Goal: Navigation & Orientation: Find specific page/section

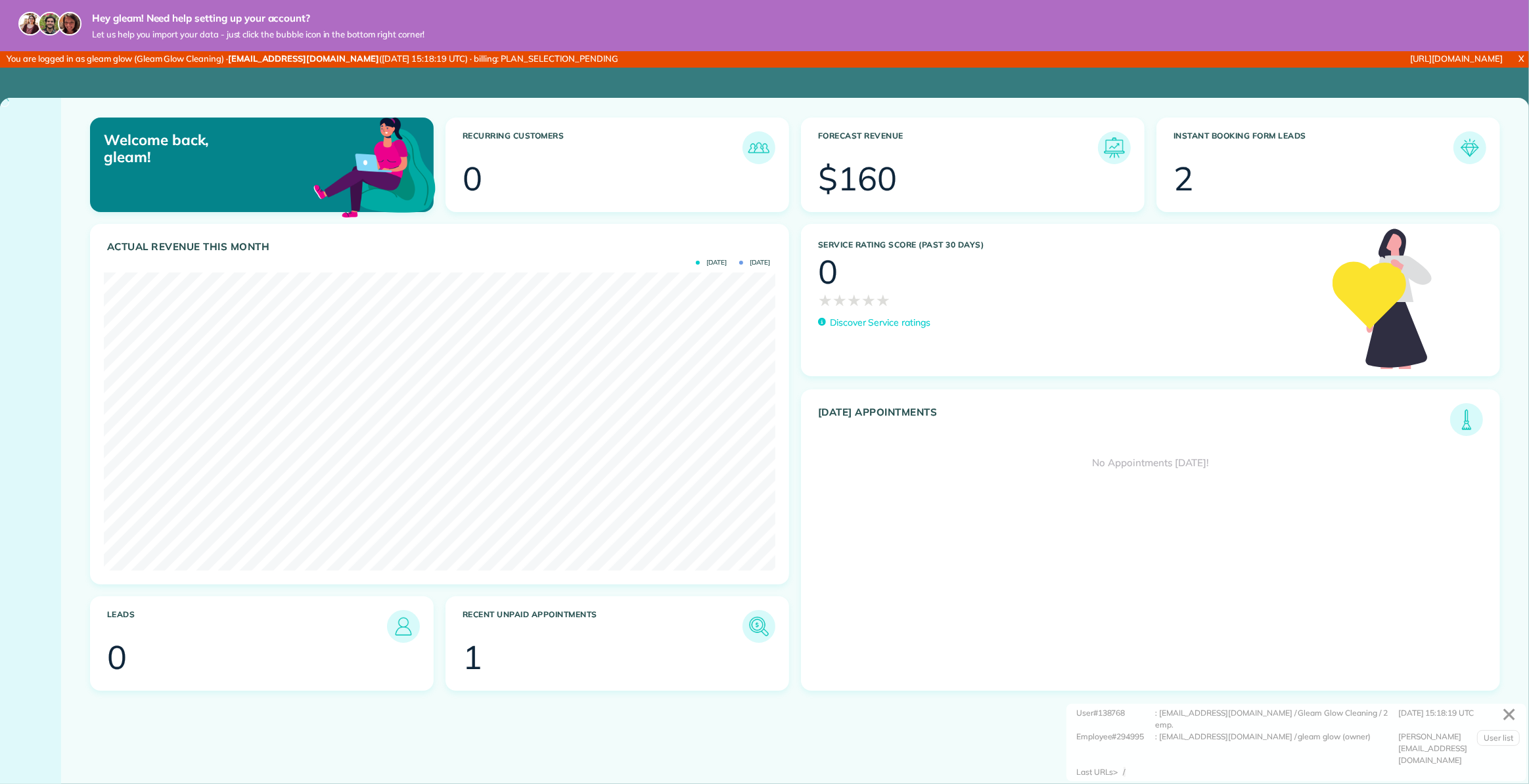
scroll to position [298, 671]
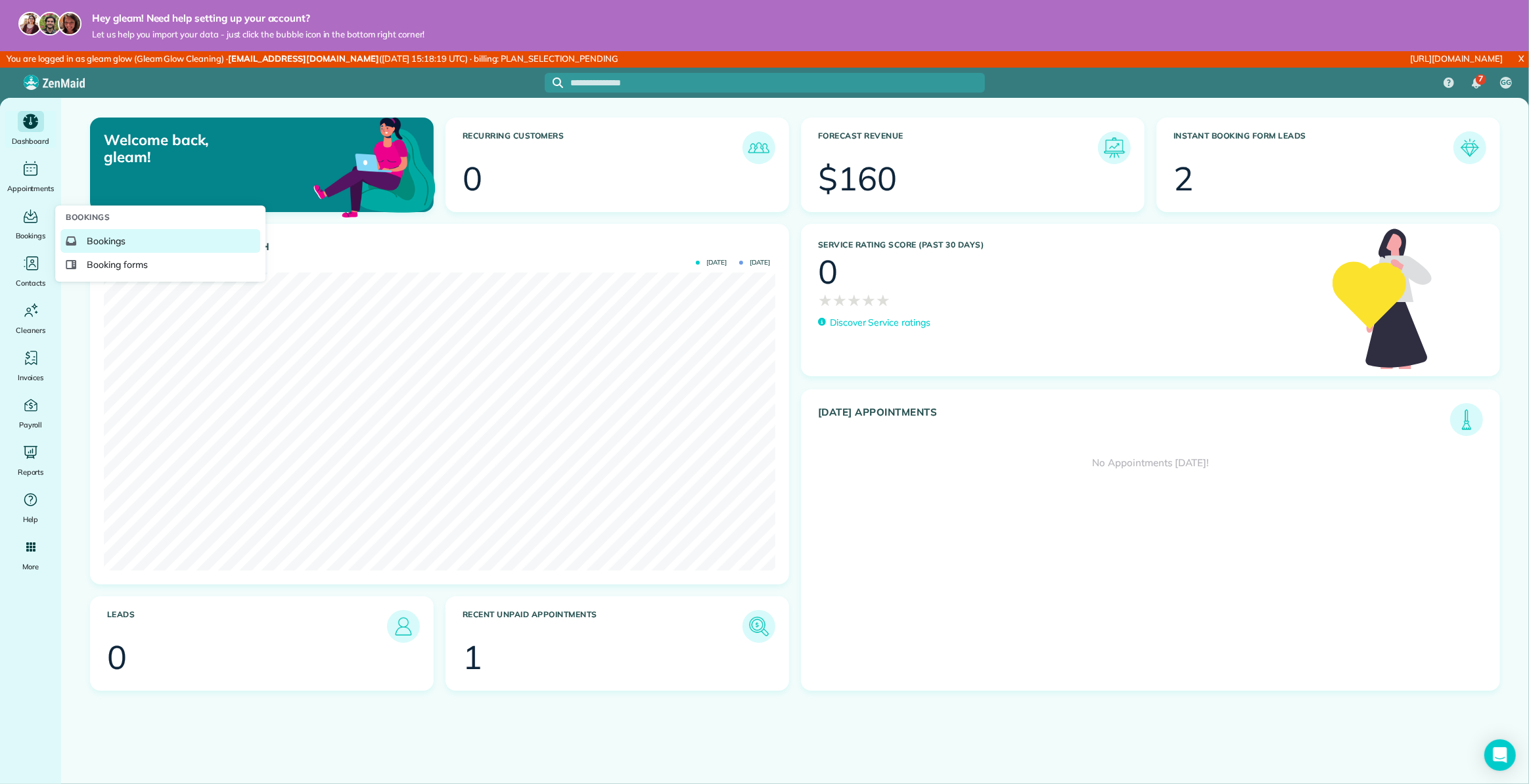
click at [140, 242] on link "Bookings" at bounding box center [160, 240] width 200 height 24
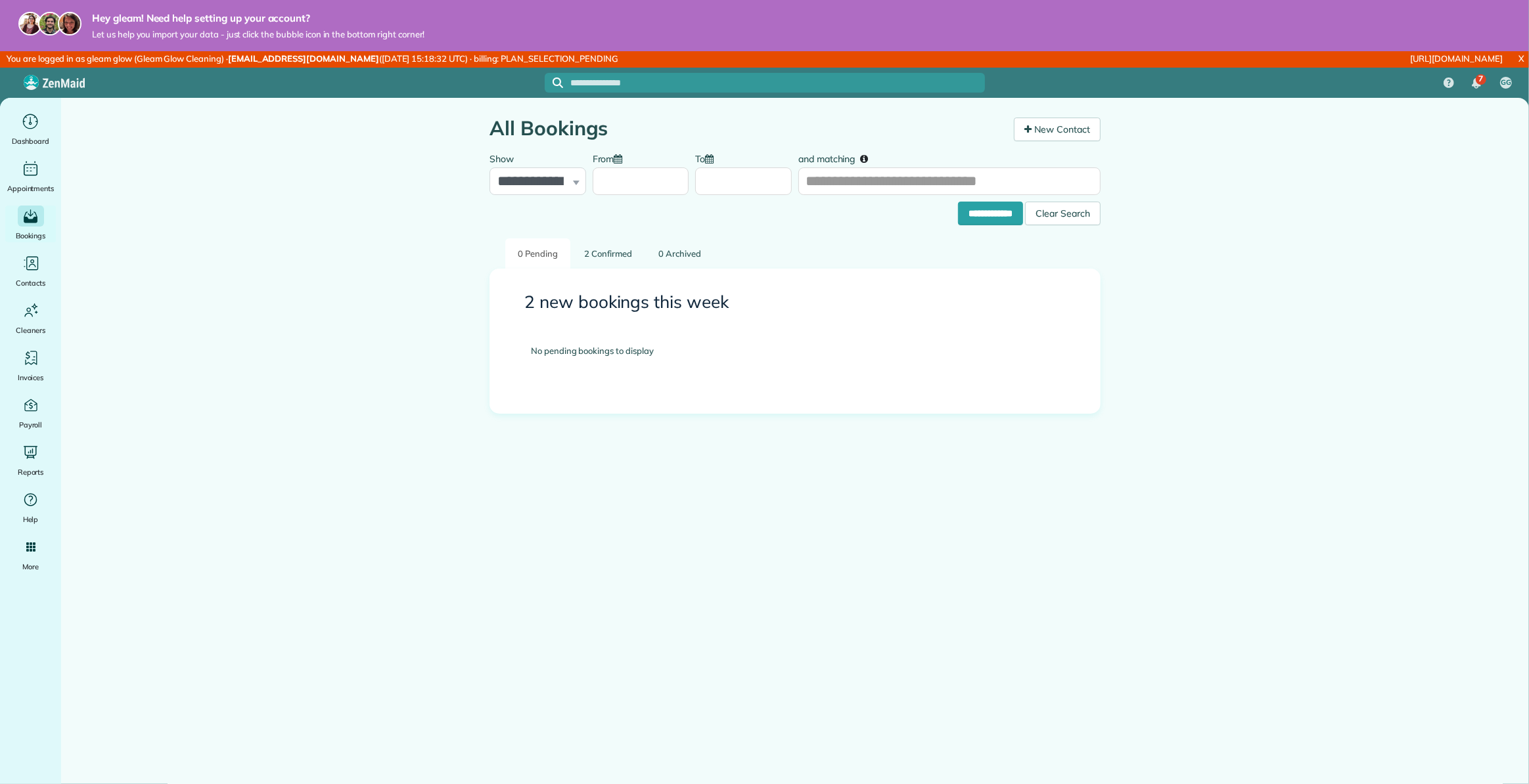
click at [300, 311] on main "**********" at bounding box center [794, 490] width 1467 height 784
click at [617, 250] on link "2 Confirmed" at bounding box center [608, 254] width 73 height 31
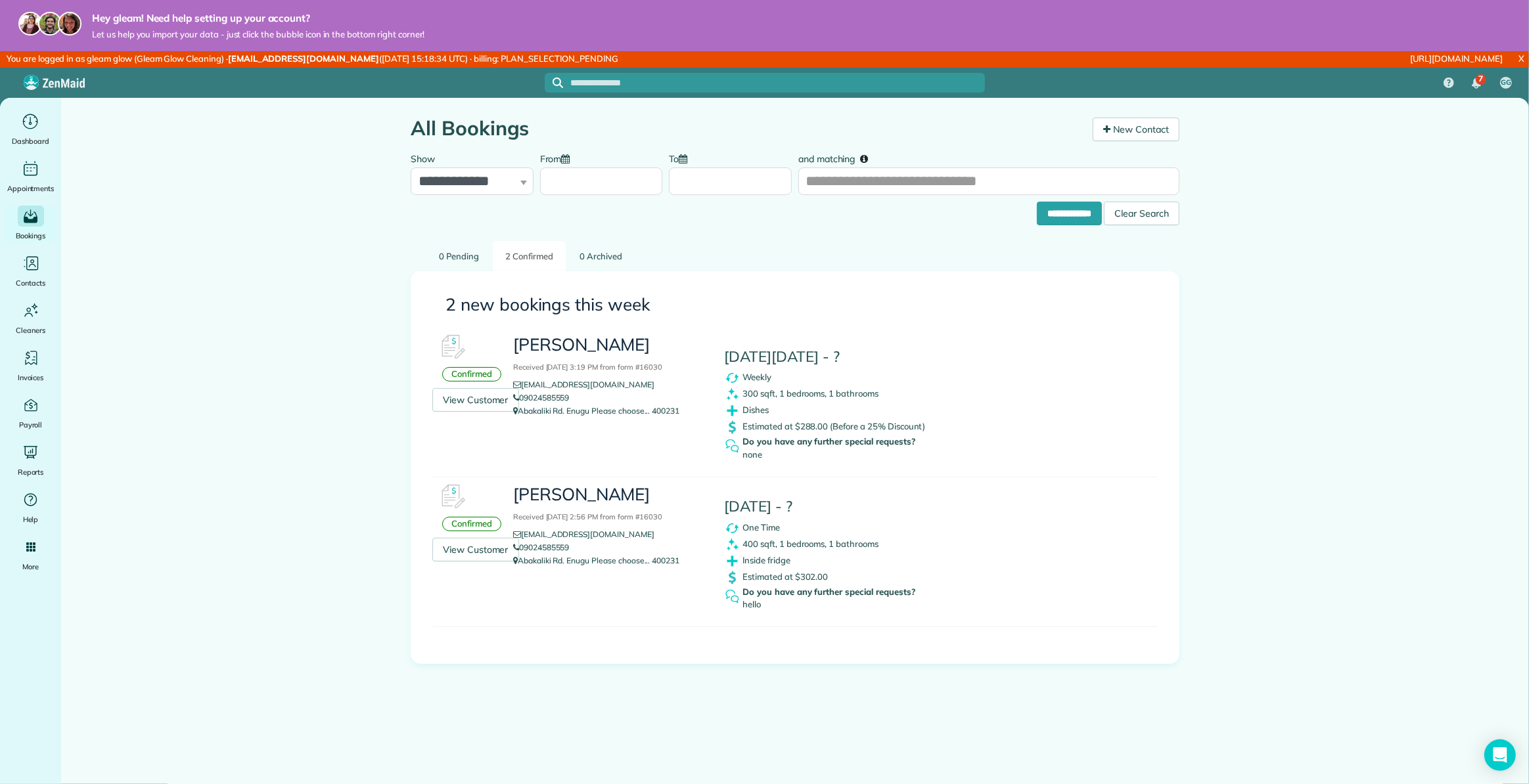
drag, startPoint x: 720, startPoint y: 357, endPoint x: 927, endPoint y: 359, distance: 207.0
click at [927, 359] on div "This Saturday 04 October - ? Weekly 300 sqft, 1 bedrooms, 1 bathrooms Dishes Es…" at bounding box center [845, 398] width 264 height 140
click at [309, 239] on main "**********" at bounding box center [794, 490] width 1467 height 784
click at [112, 261] on span "Booking forms" at bounding box center [117, 265] width 61 height 13
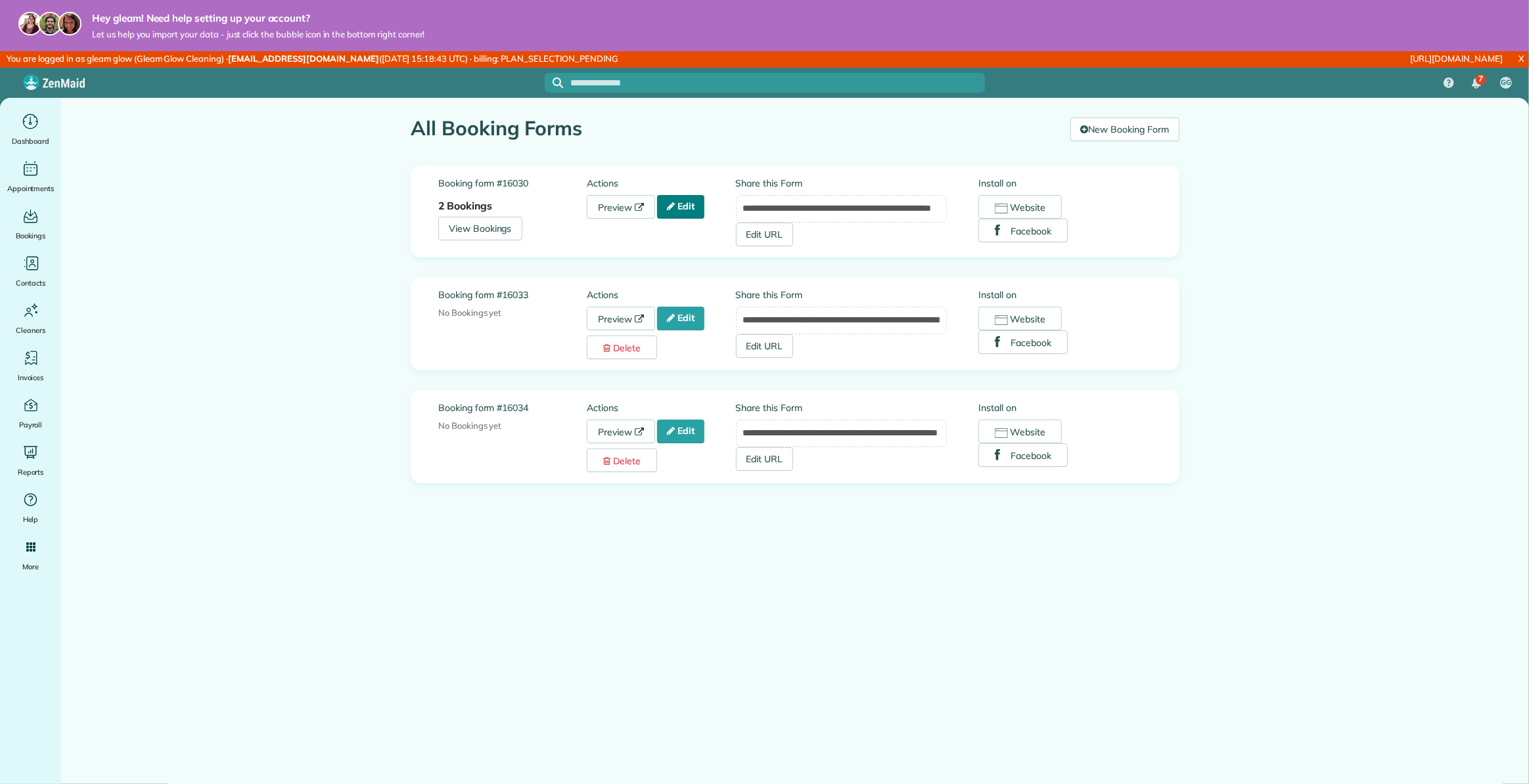
click at [684, 210] on link "Edit" at bounding box center [680, 206] width 47 height 24
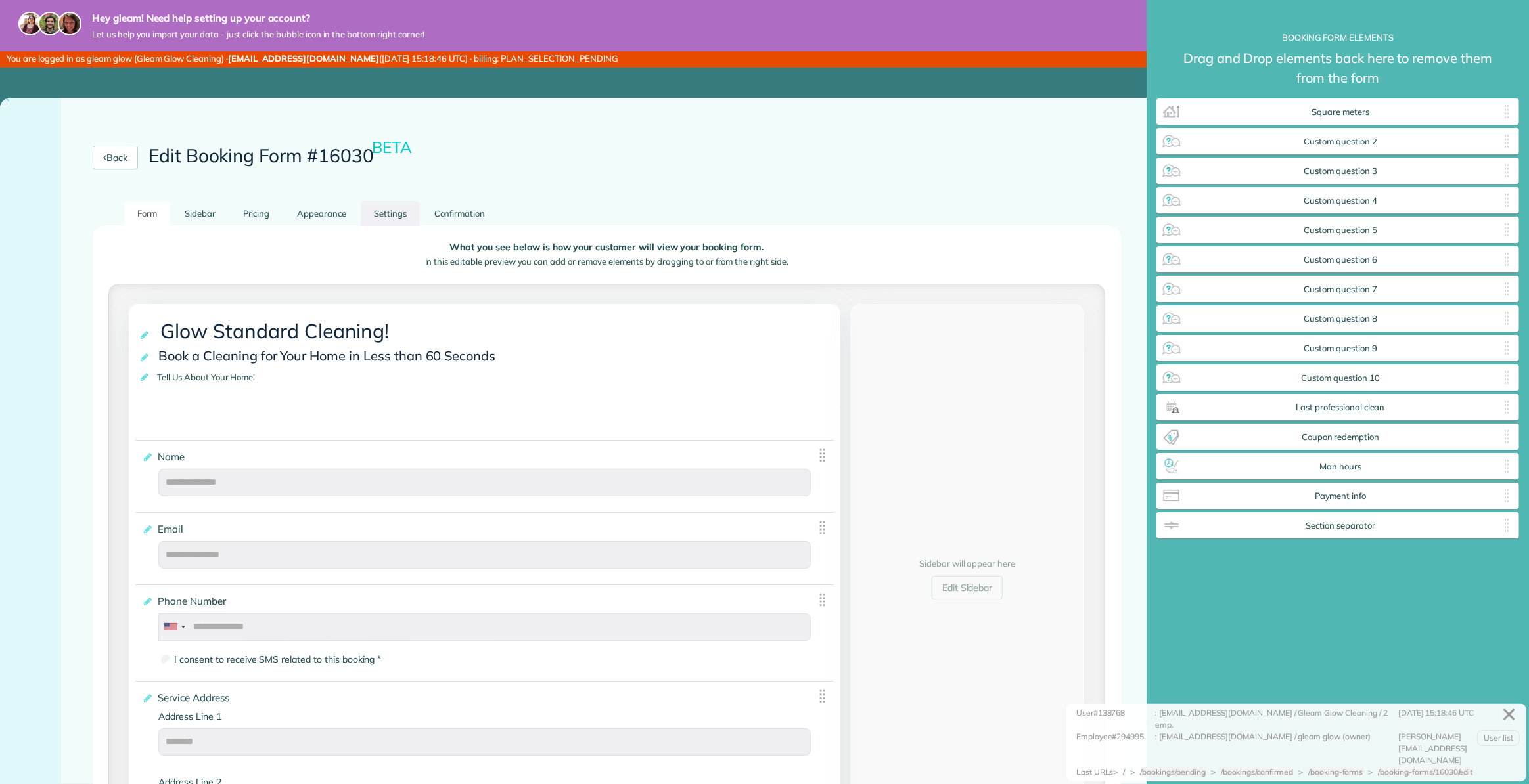
scroll to position [6, 0]
click at [371, 211] on link "Settings" at bounding box center [390, 214] width 59 height 26
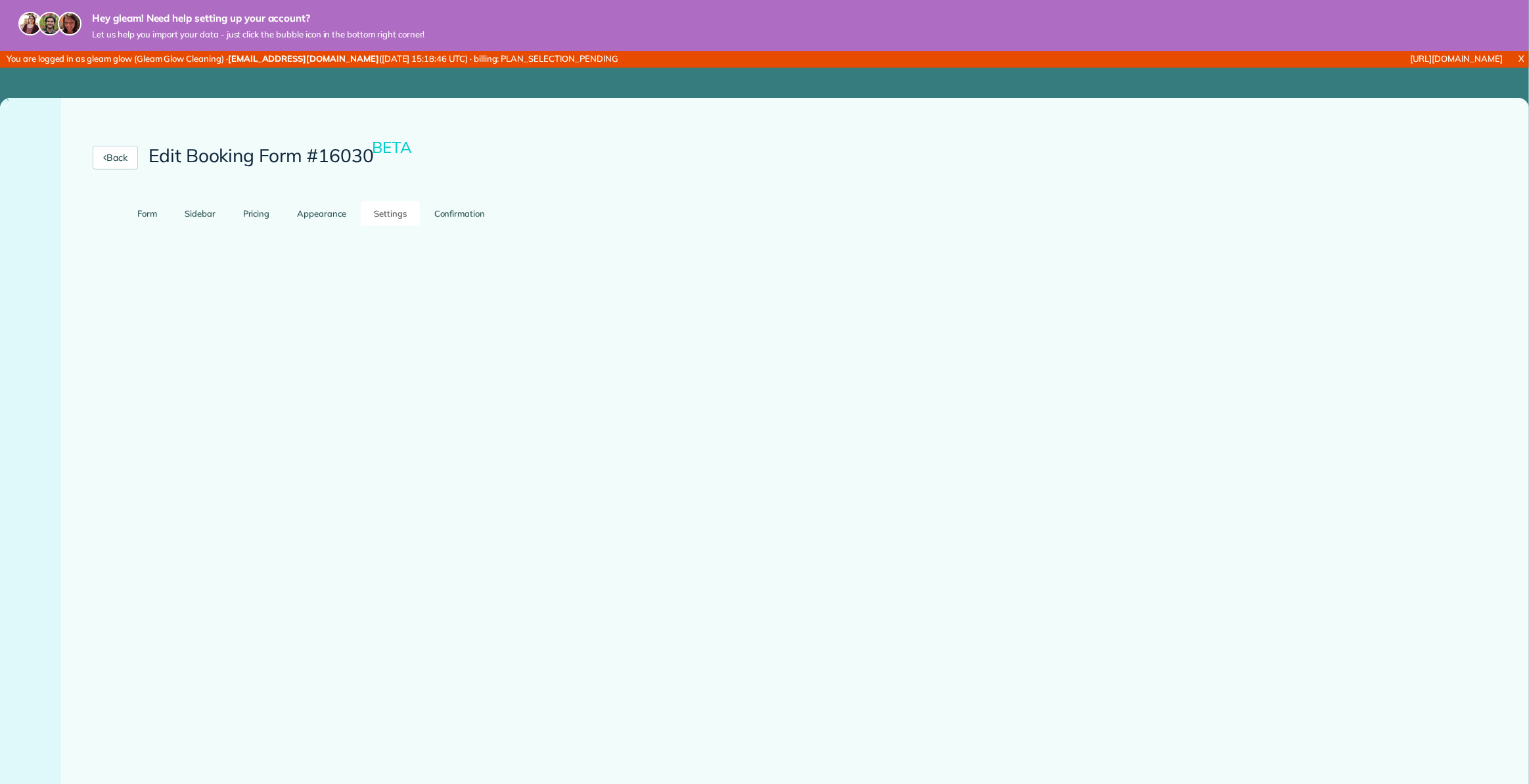
scroll to position [0, 0]
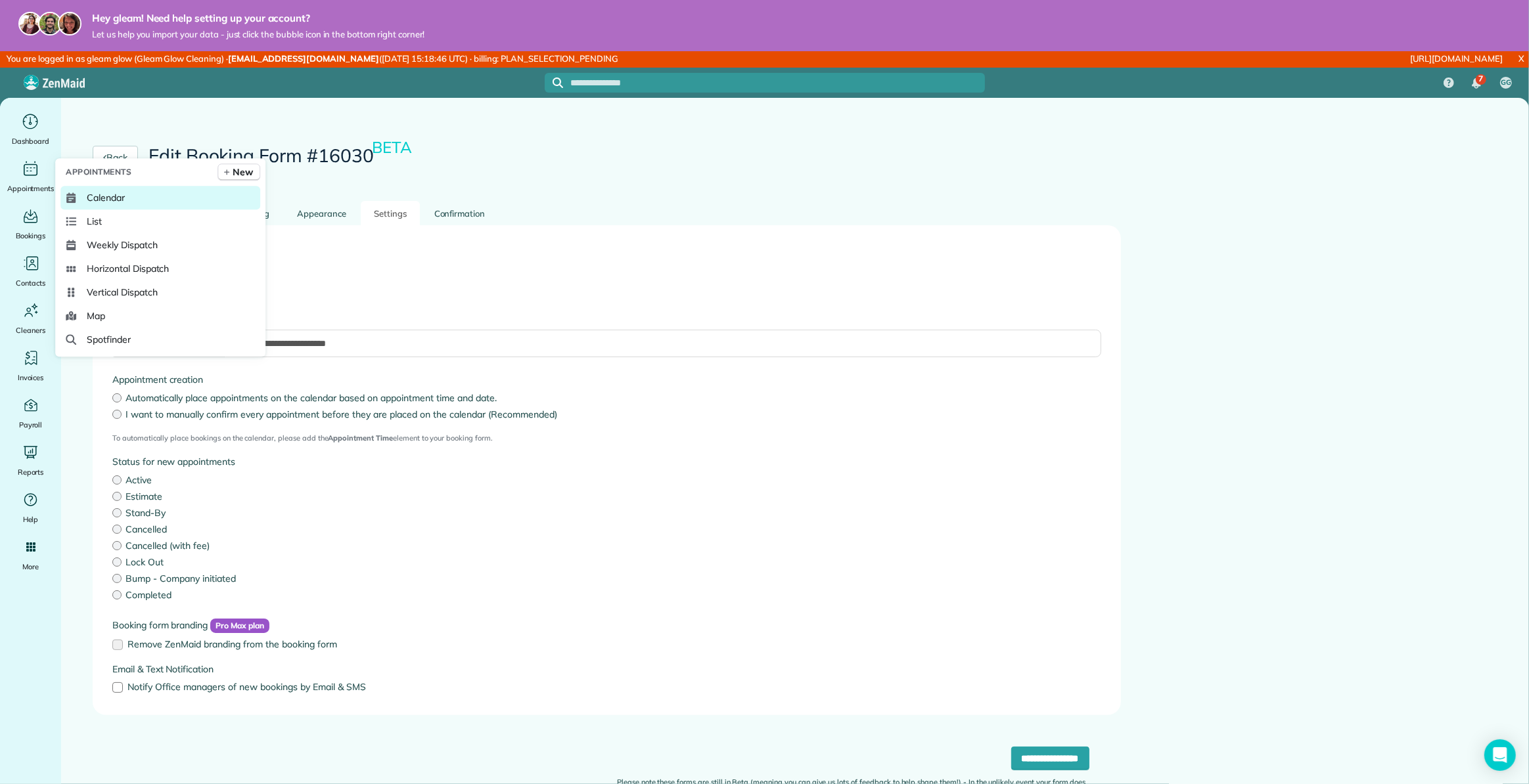
click at [98, 193] on span "Calendar" at bounding box center [106, 197] width 38 height 13
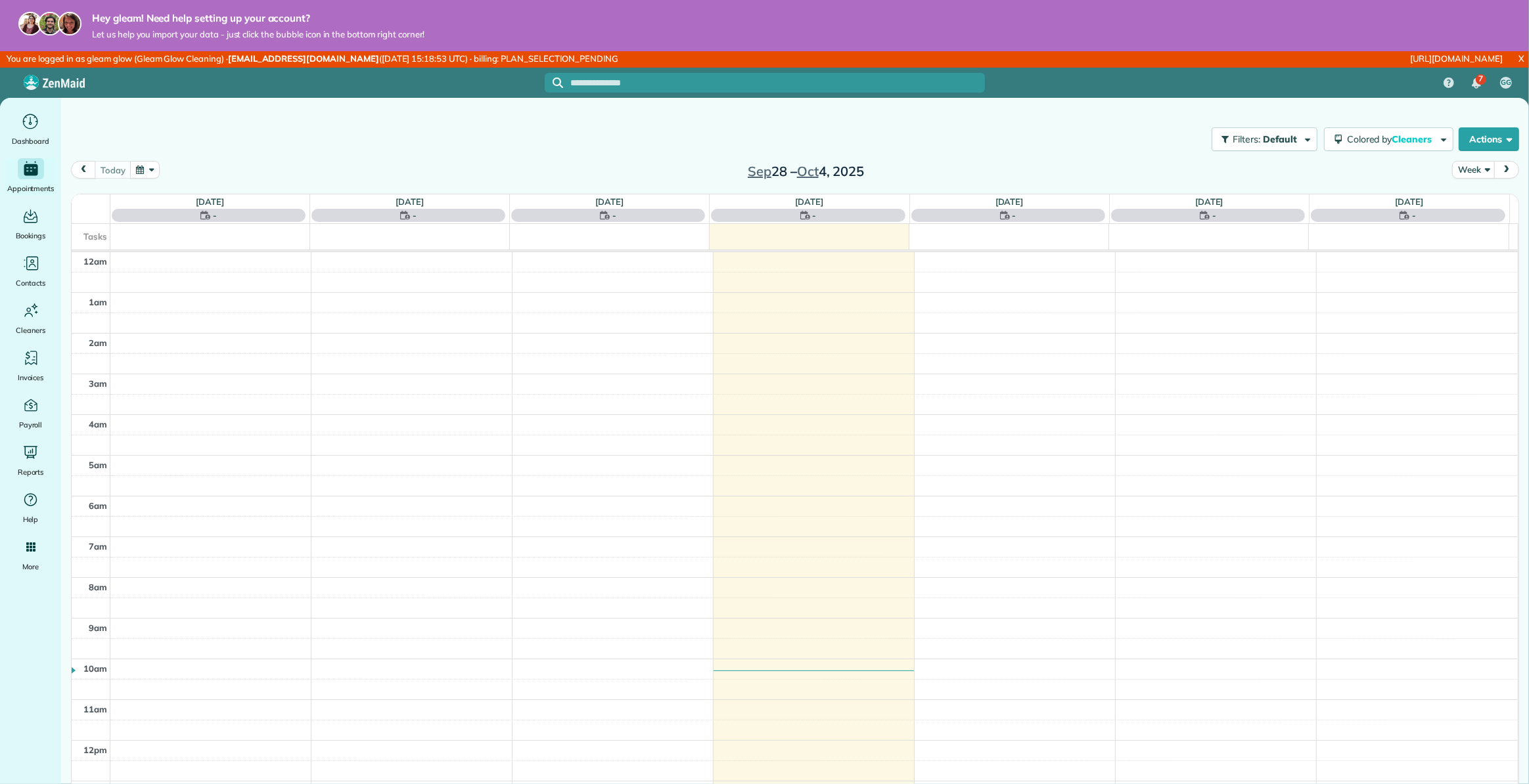
scroll to position [284, 0]
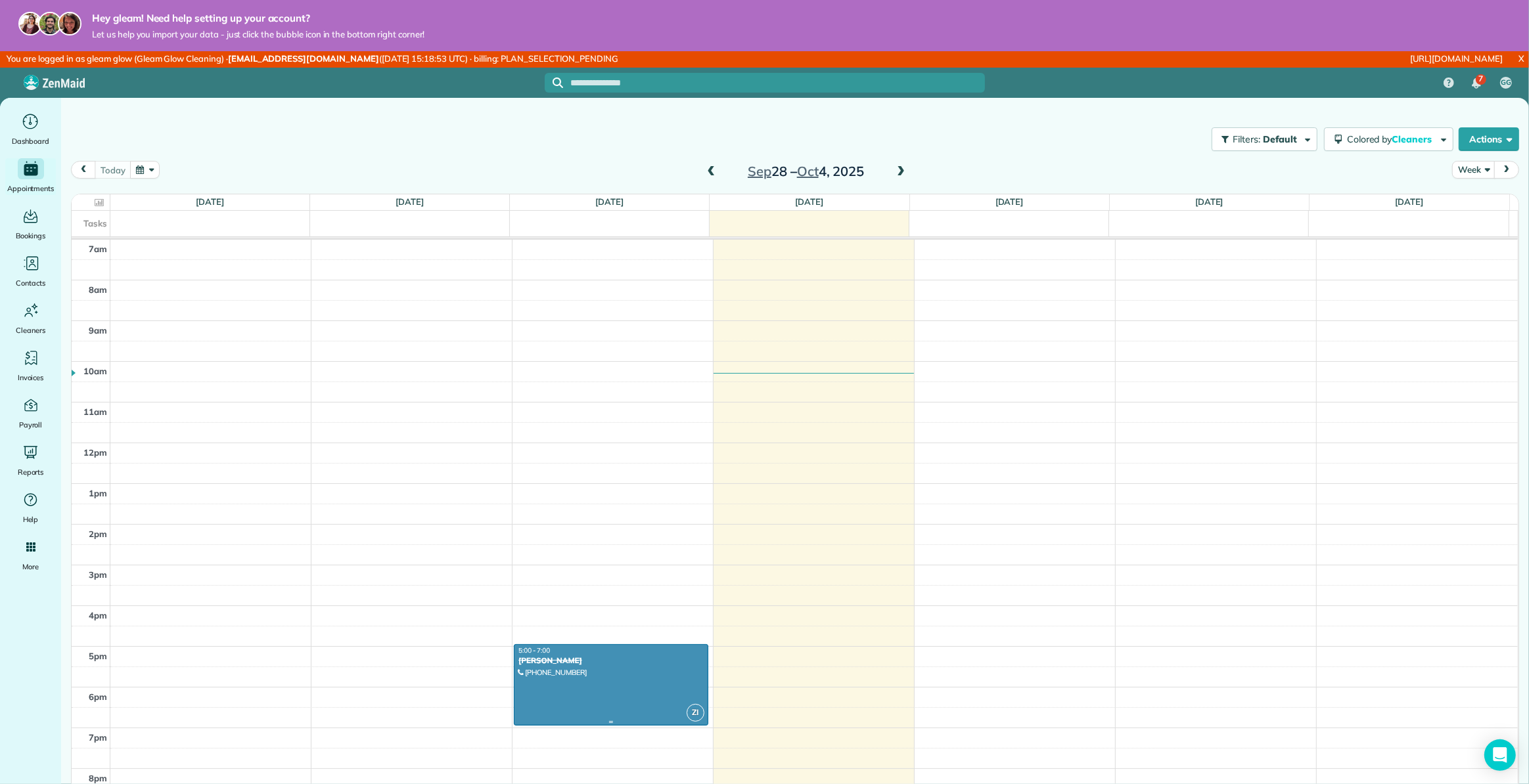
click at [600, 662] on div "Godwin Elias" at bounding box center [610, 660] width 186 height 9
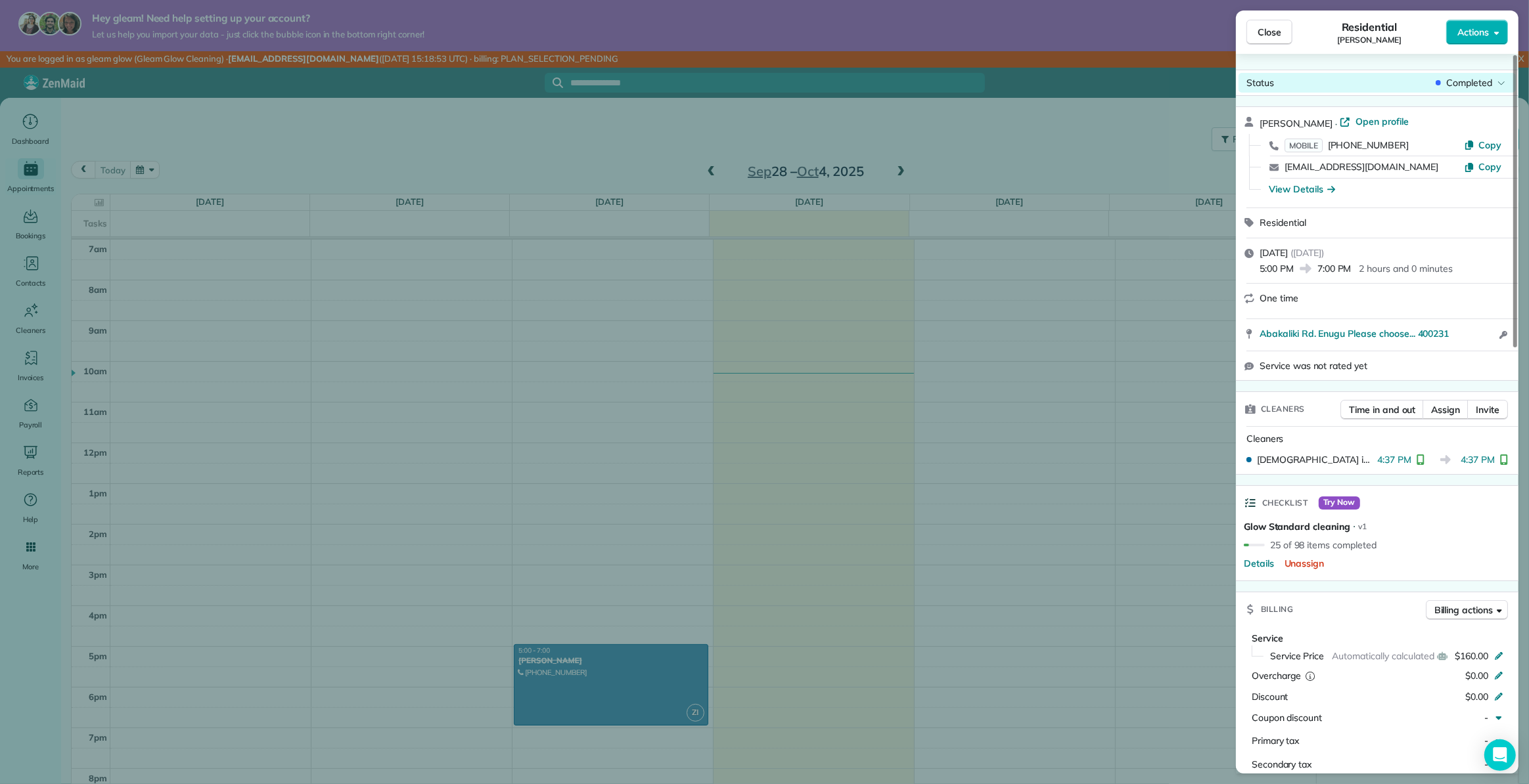
click at [1486, 79] on span "Completed" at bounding box center [1469, 83] width 46 height 13
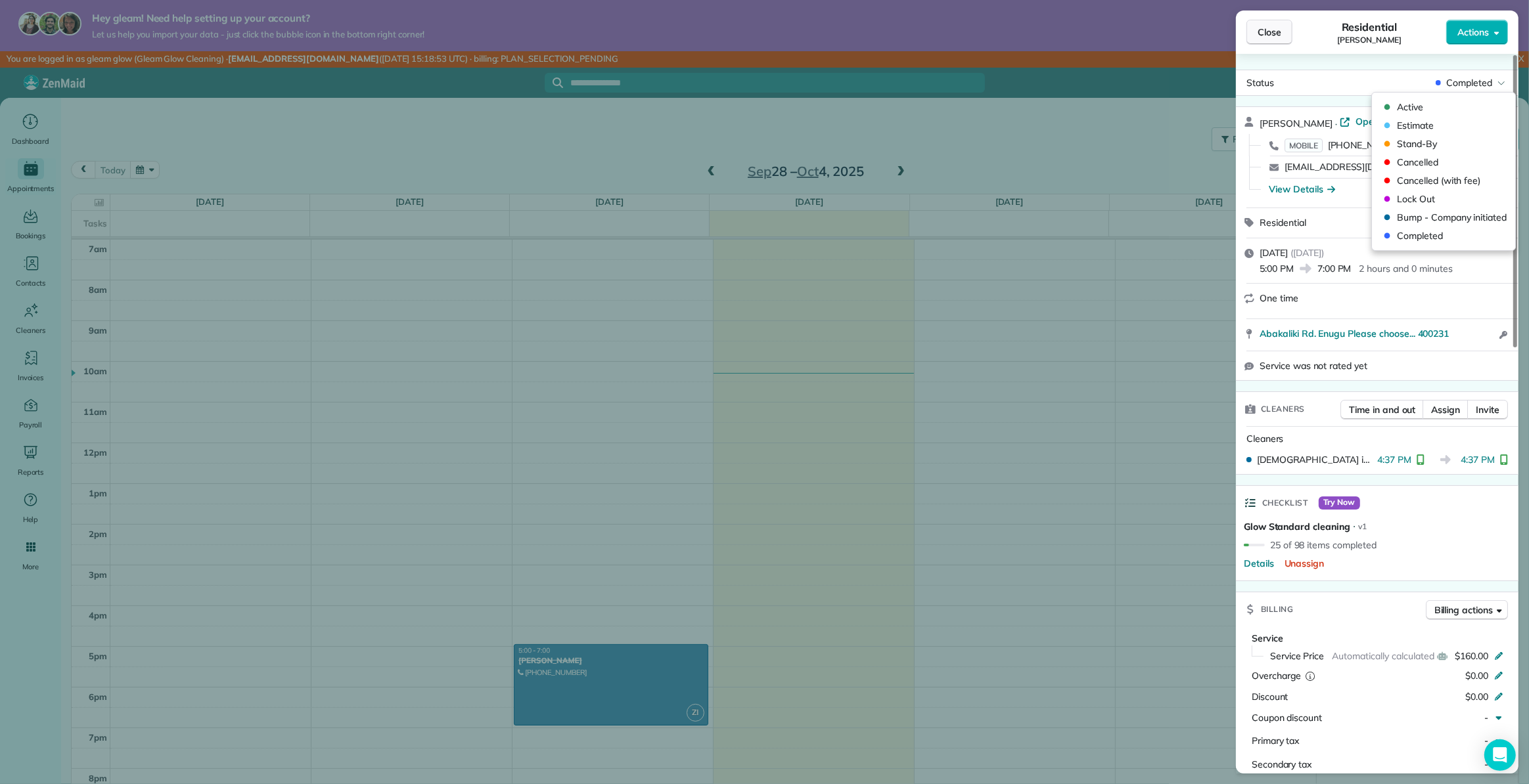
click at [1268, 29] on span "Close" at bounding box center [1268, 32] width 24 height 13
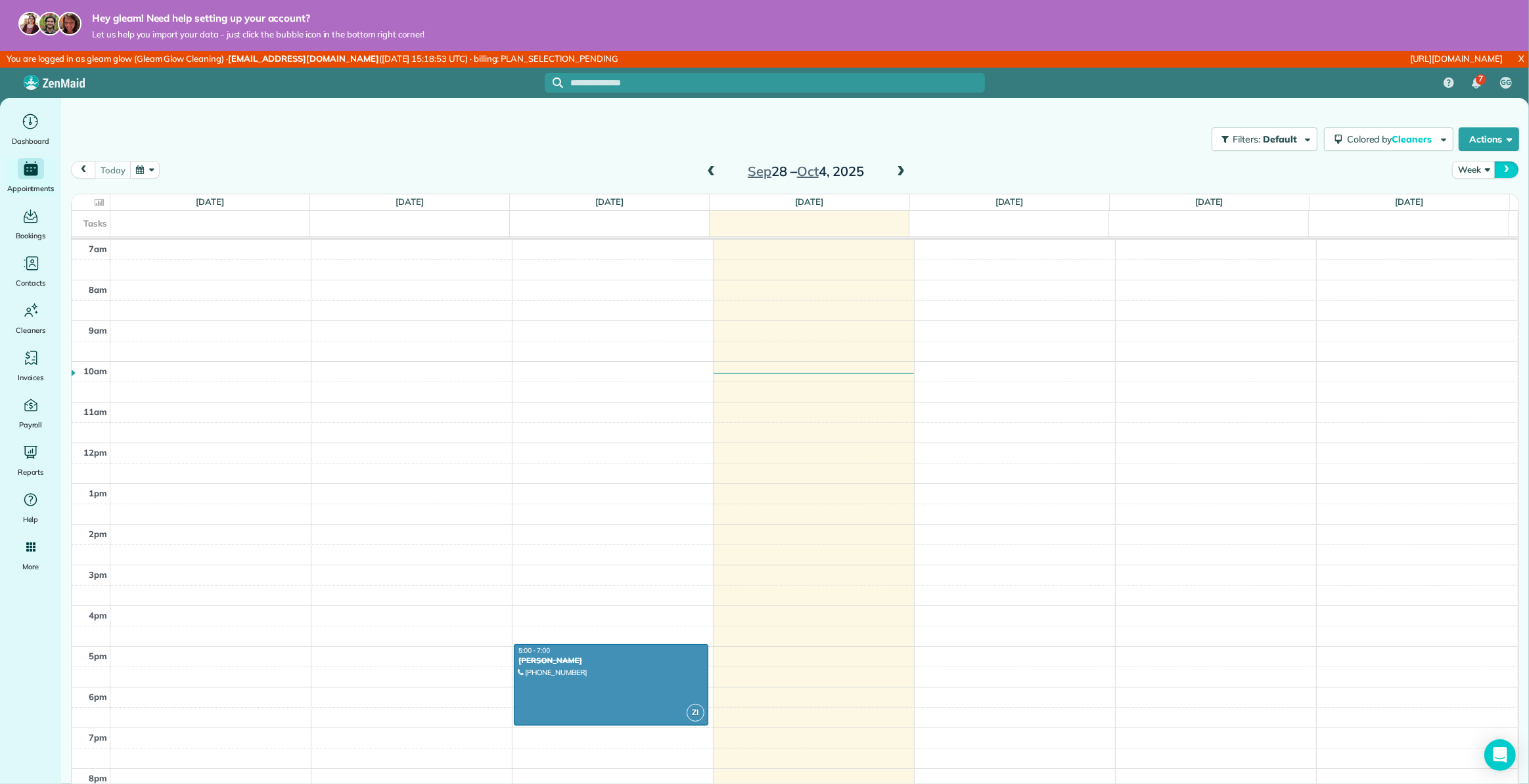
click at [1501, 170] on span "next" at bounding box center [1506, 170] width 11 height 9
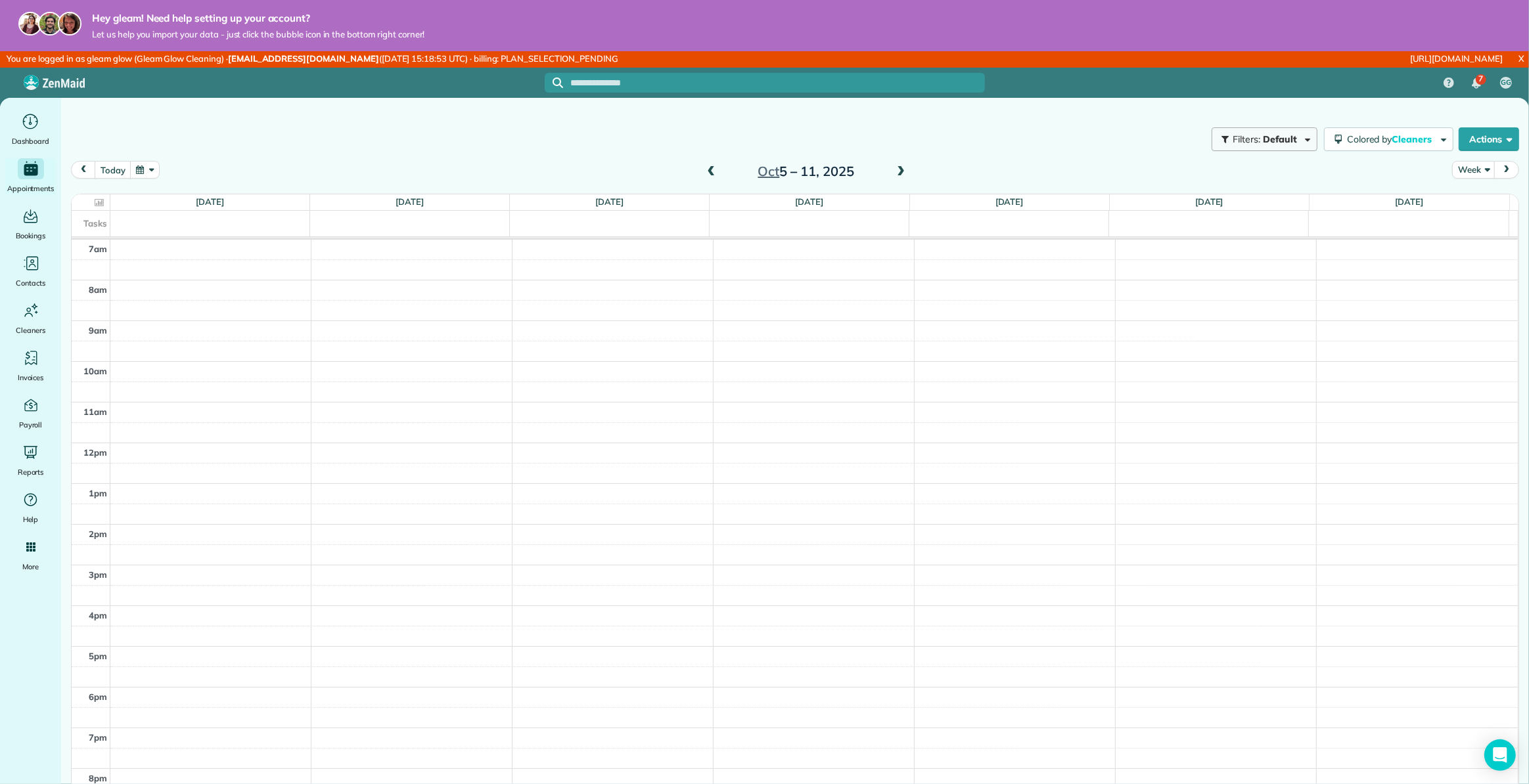
click at [1264, 140] on span "Default" at bounding box center [1280, 139] width 35 height 12
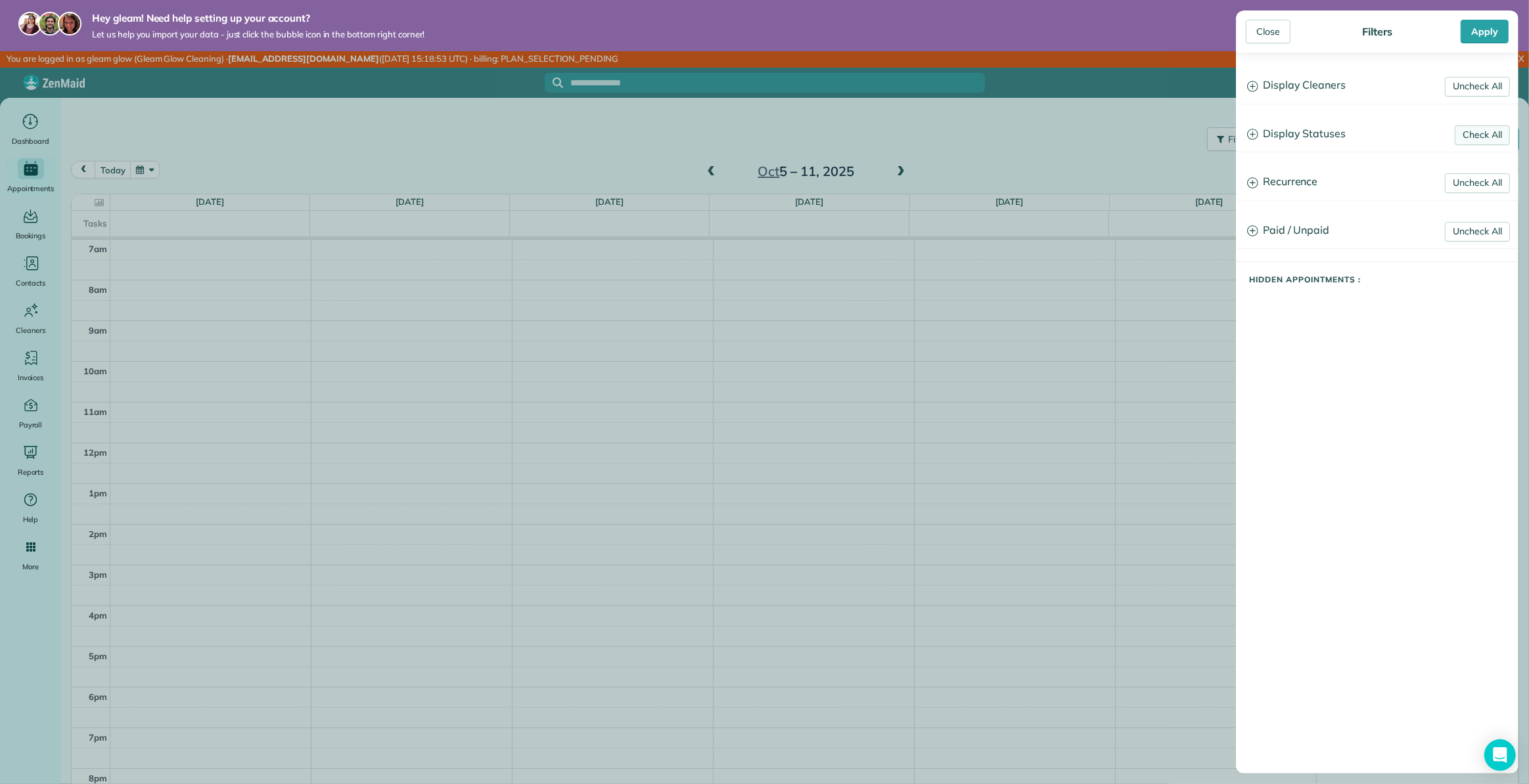
click at [1488, 131] on link "Check All" at bounding box center [1482, 136] width 55 height 19
click at [1268, 38] on div "Close" at bounding box center [1268, 31] width 45 height 24
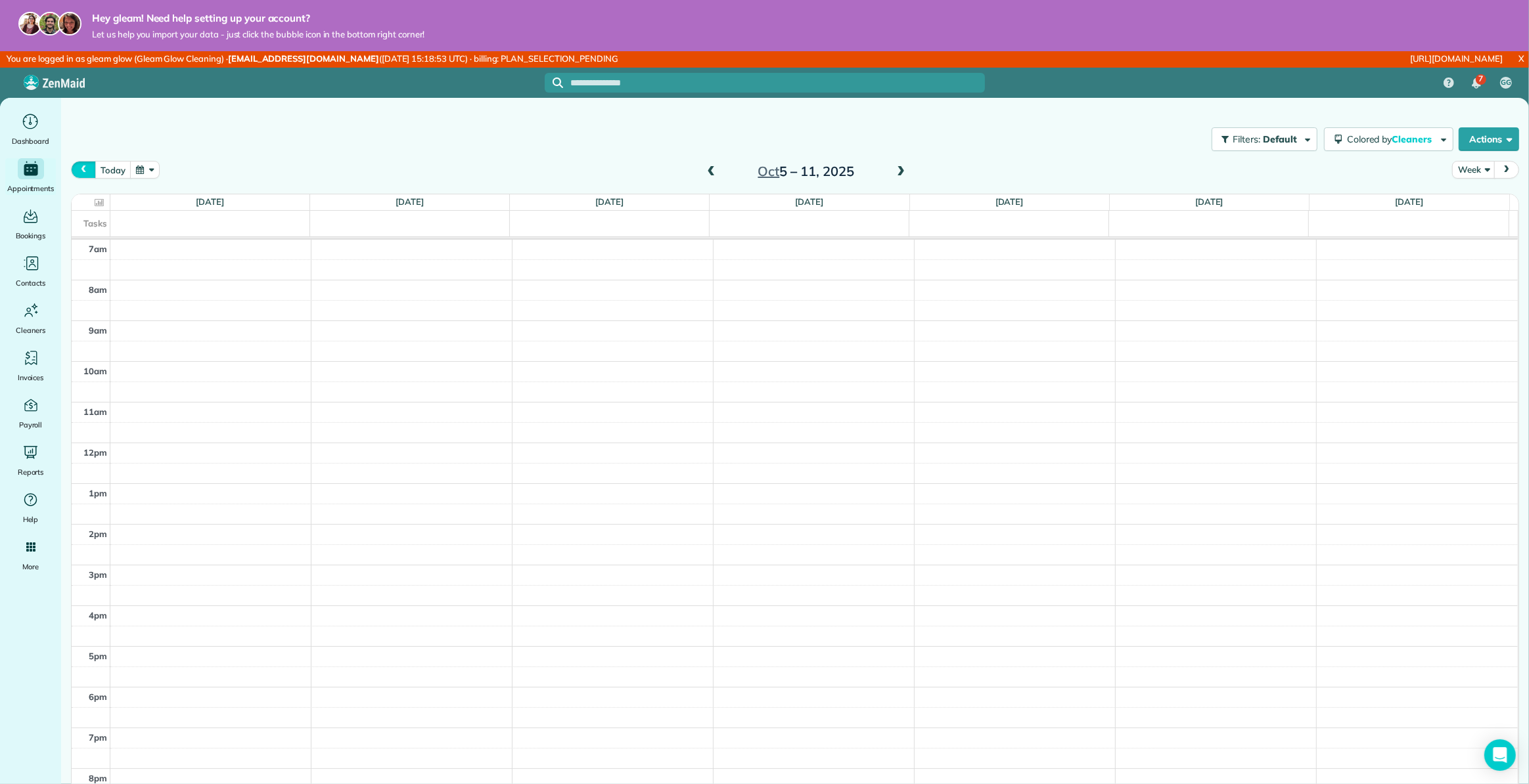
click at [84, 173] on span "prev" at bounding box center [83, 170] width 11 height 9
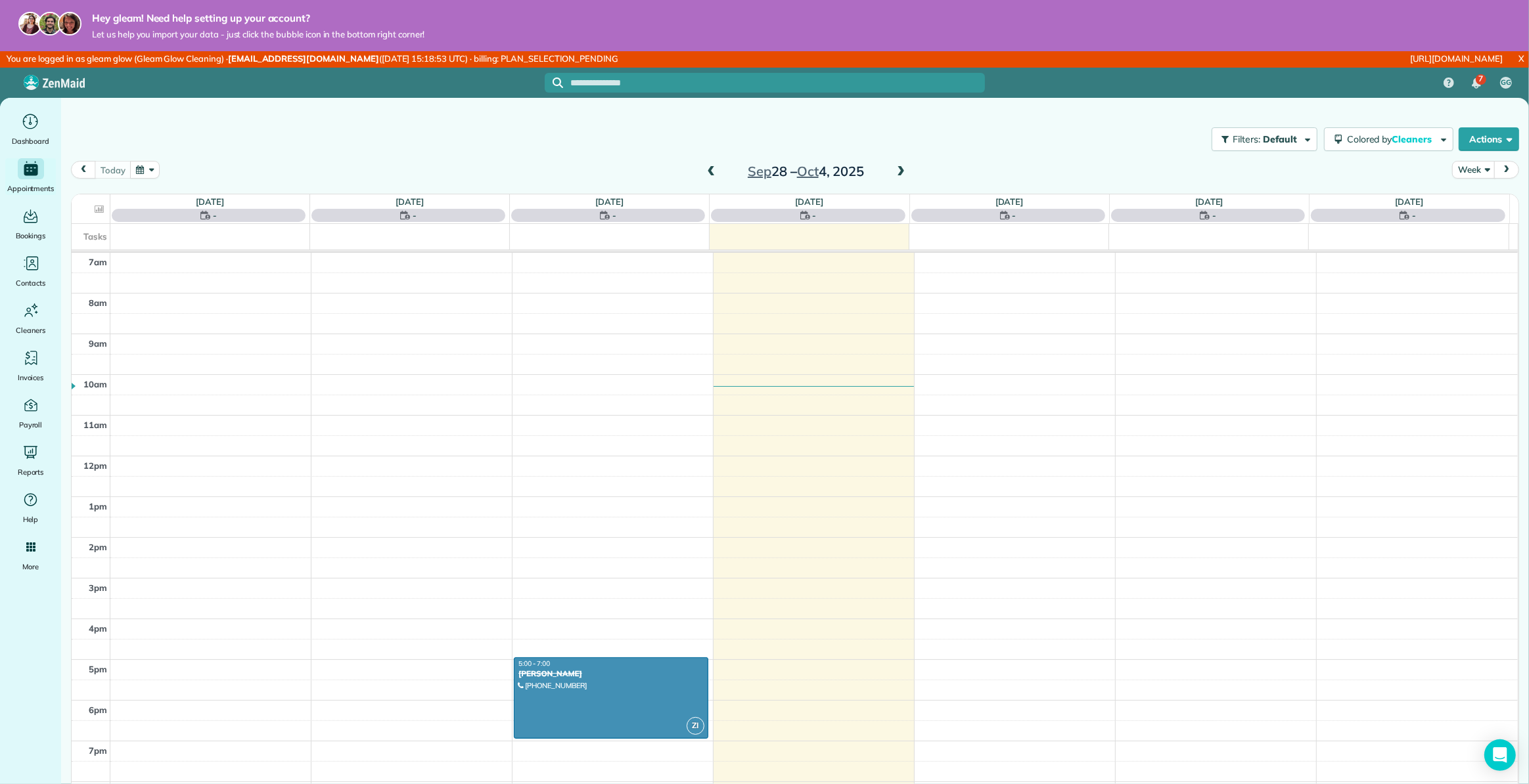
click at [1501, 170] on span "next" at bounding box center [1506, 170] width 11 height 9
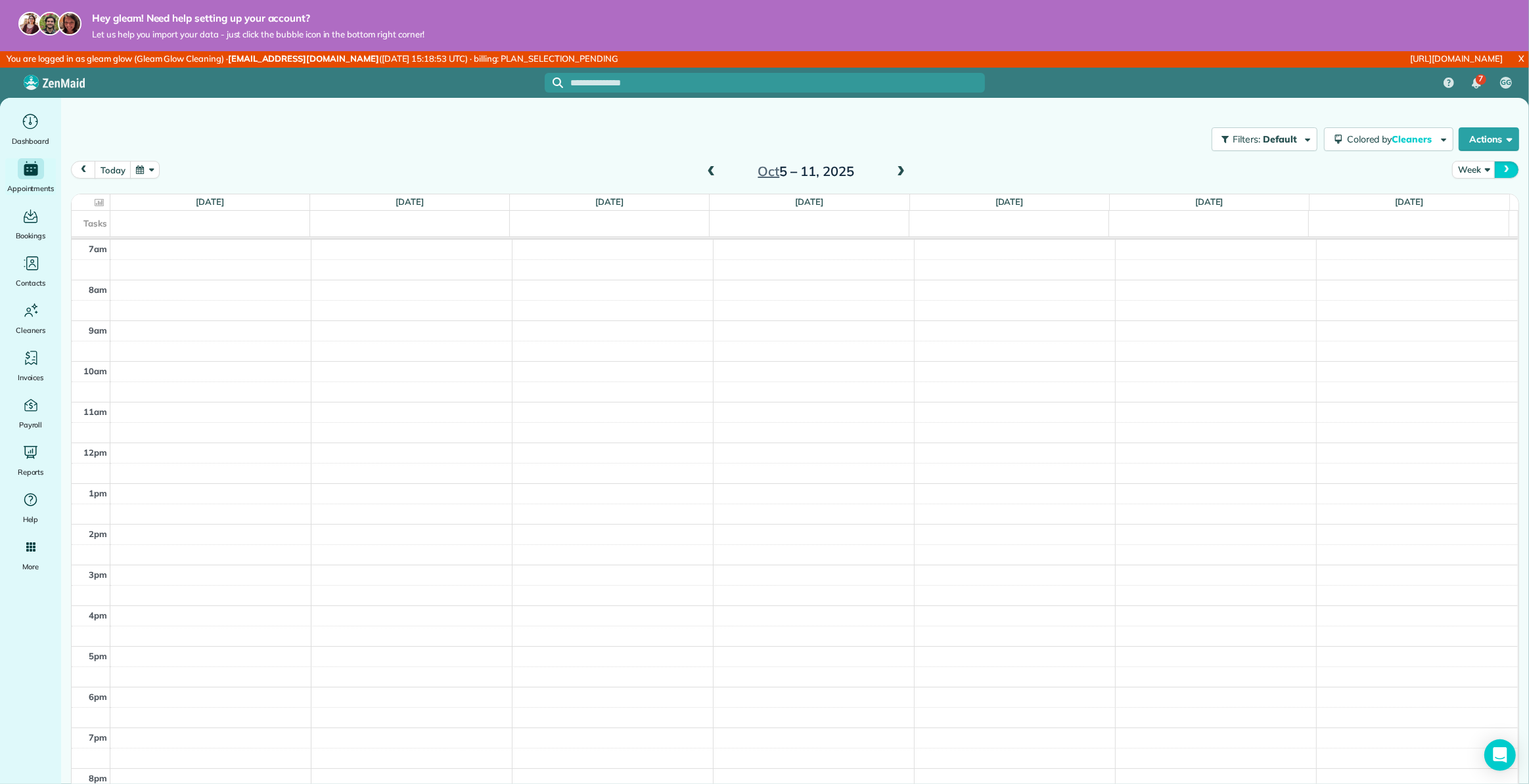
click at [1501, 167] on span "next" at bounding box center [1506, 170] width 11 height 9
click at [78, 170] on span "prev" at bounding box center [83, 170] width 11 height 9
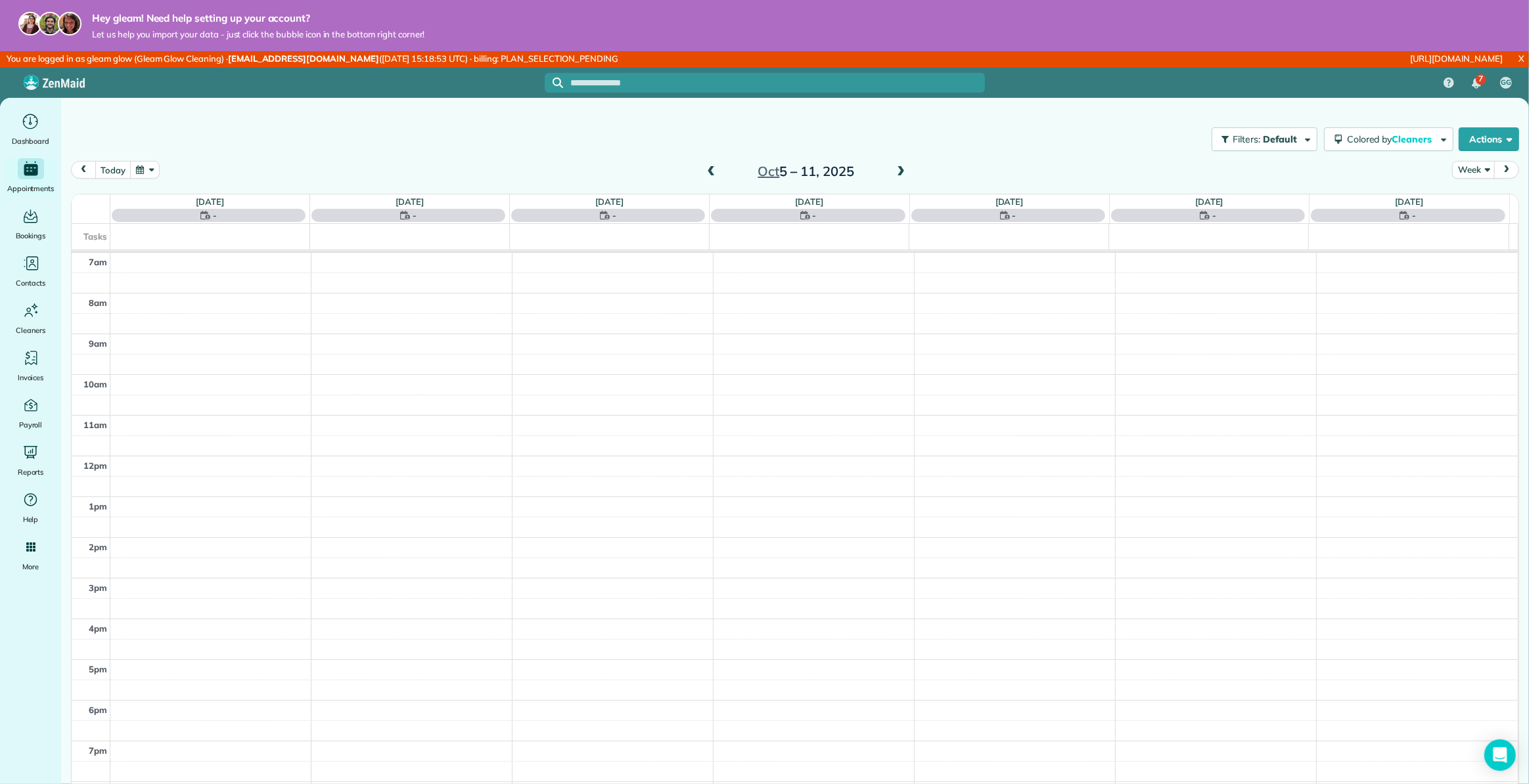
click at [84, 166] on span "prev" at bounding box center [83, 170] width 11 height 9
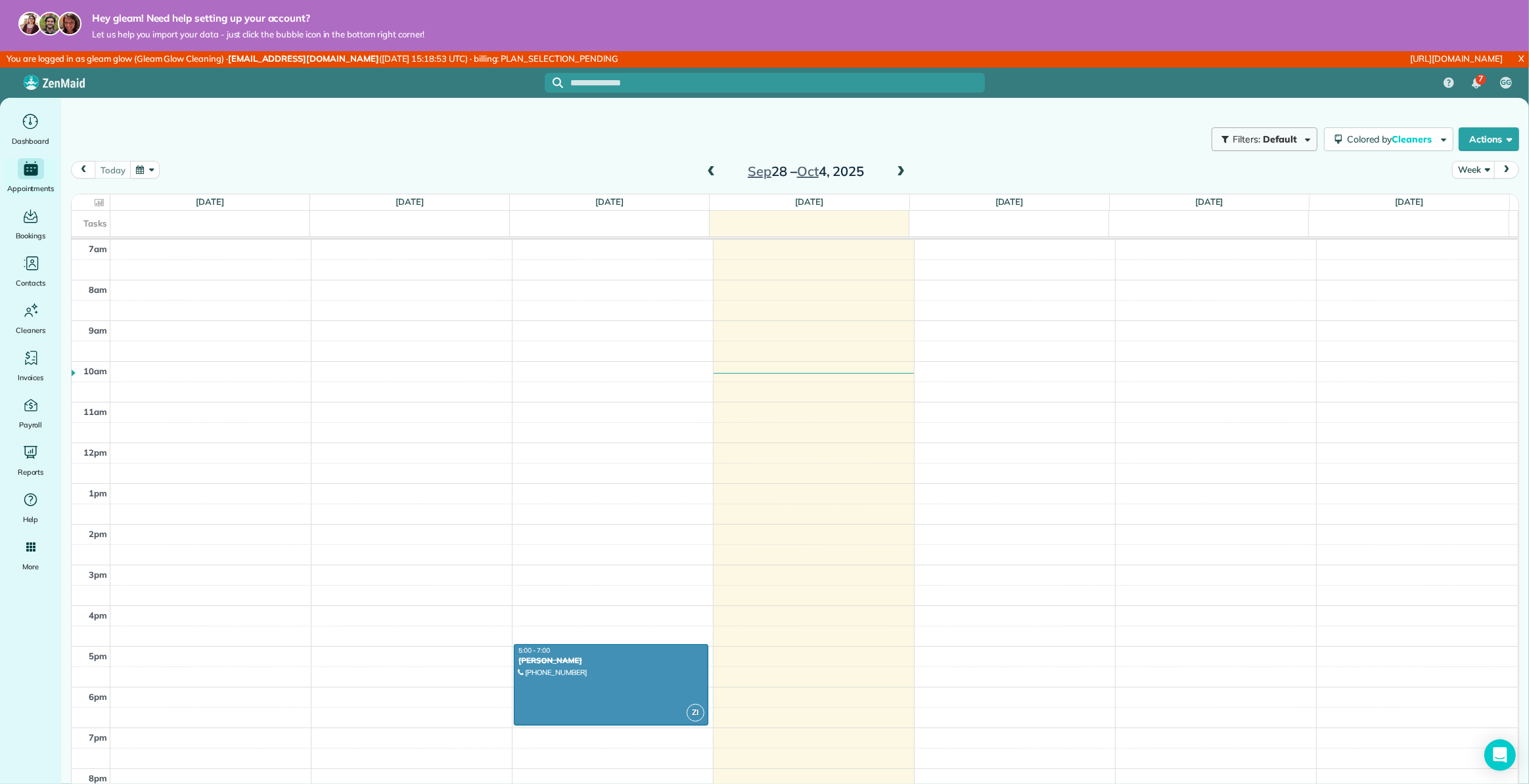
click at [1264, 143] on span "Default" at bounding box center [1280, 139] width 35 height 12
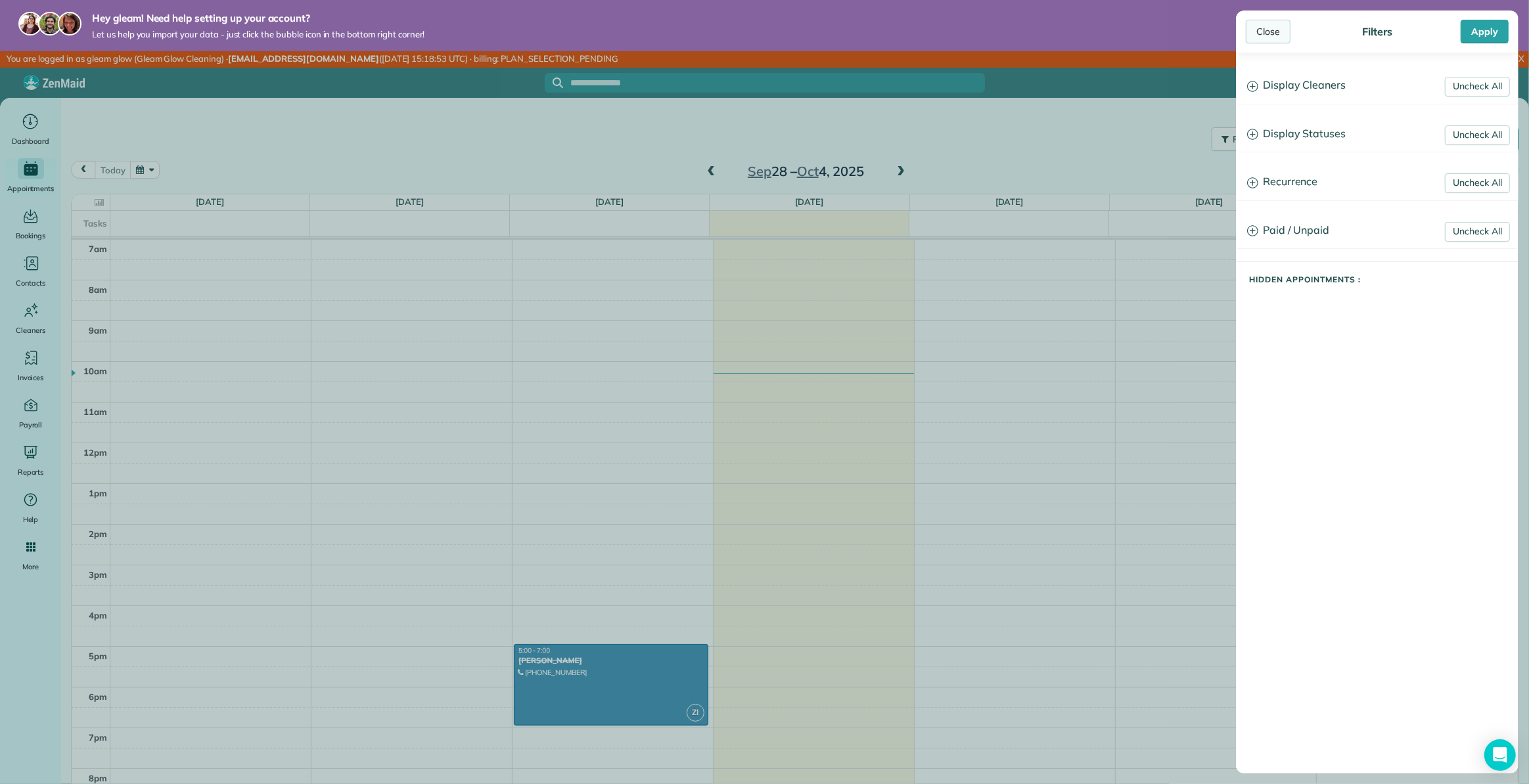
click at [1270, 39] on div "Close" at bounding box center [1268, 31] width 45 height 24
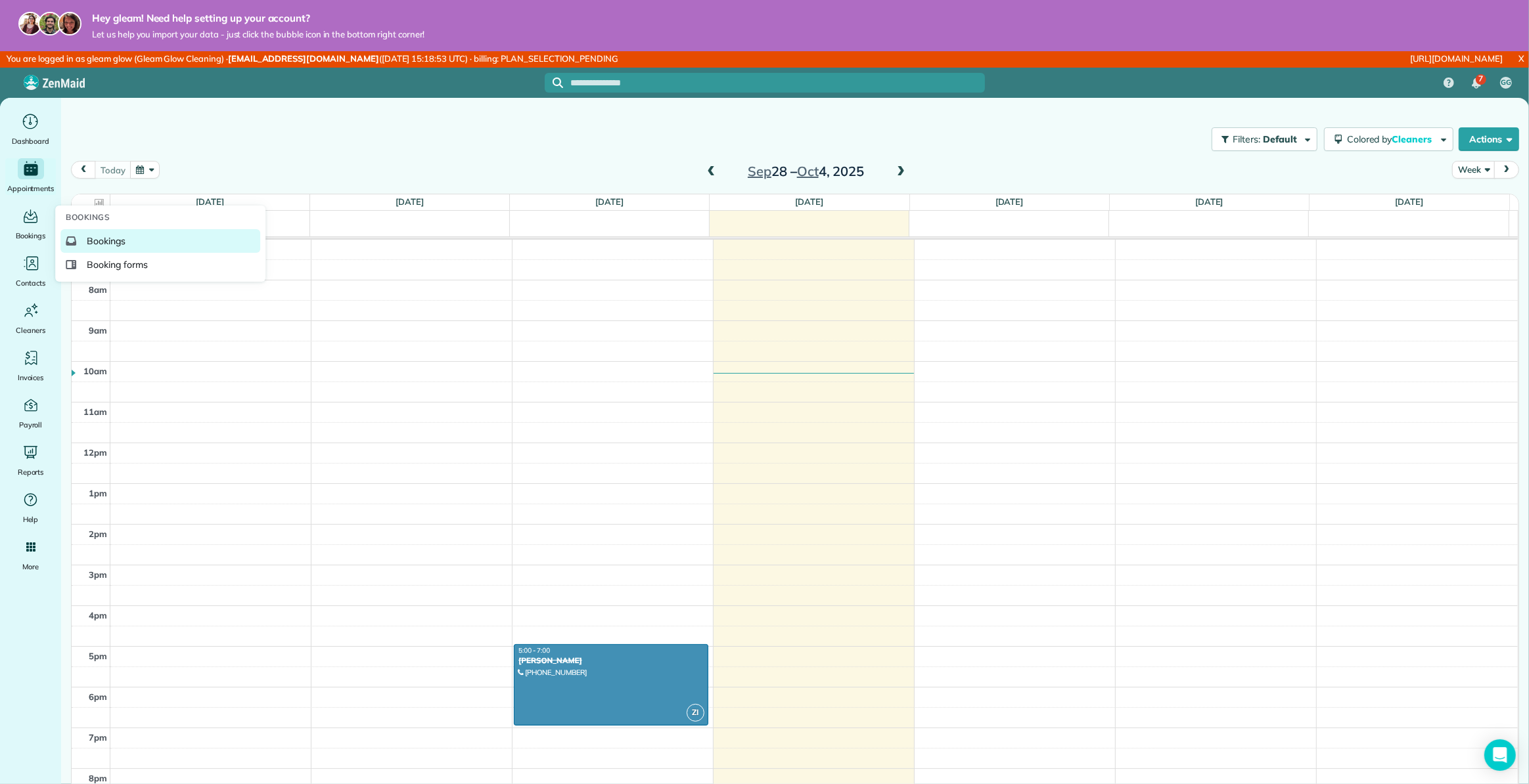
click at [122, 235] on span "Bookings" at bounding box center [106, 241] width 39 height 13
click at [121, 236] on span "Bookings" at bounding box center [106, 241] width 39 height 13
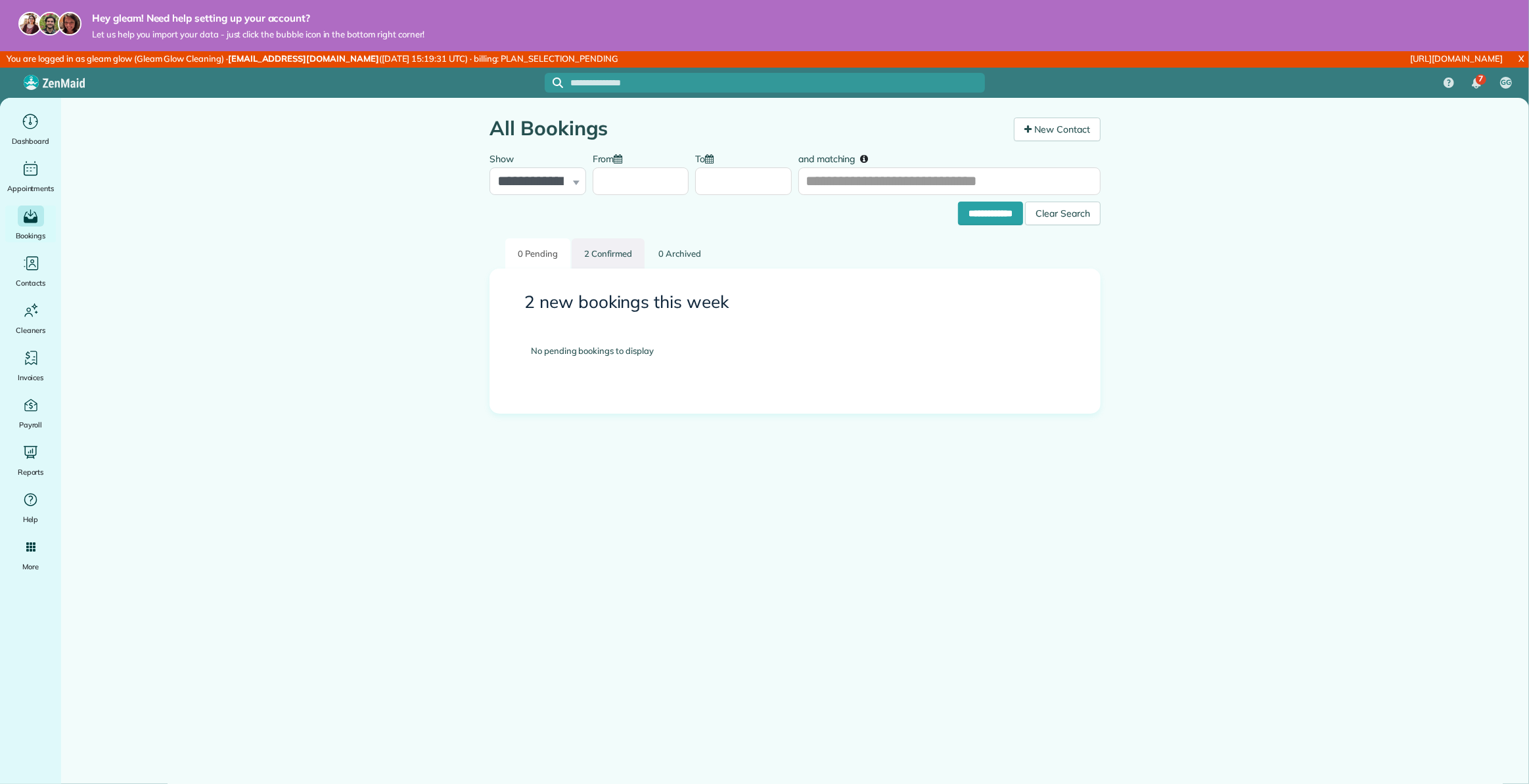
click at [611, 256] on link "2 Confirmed" at bounding box center [608, 254] width 73 height 31
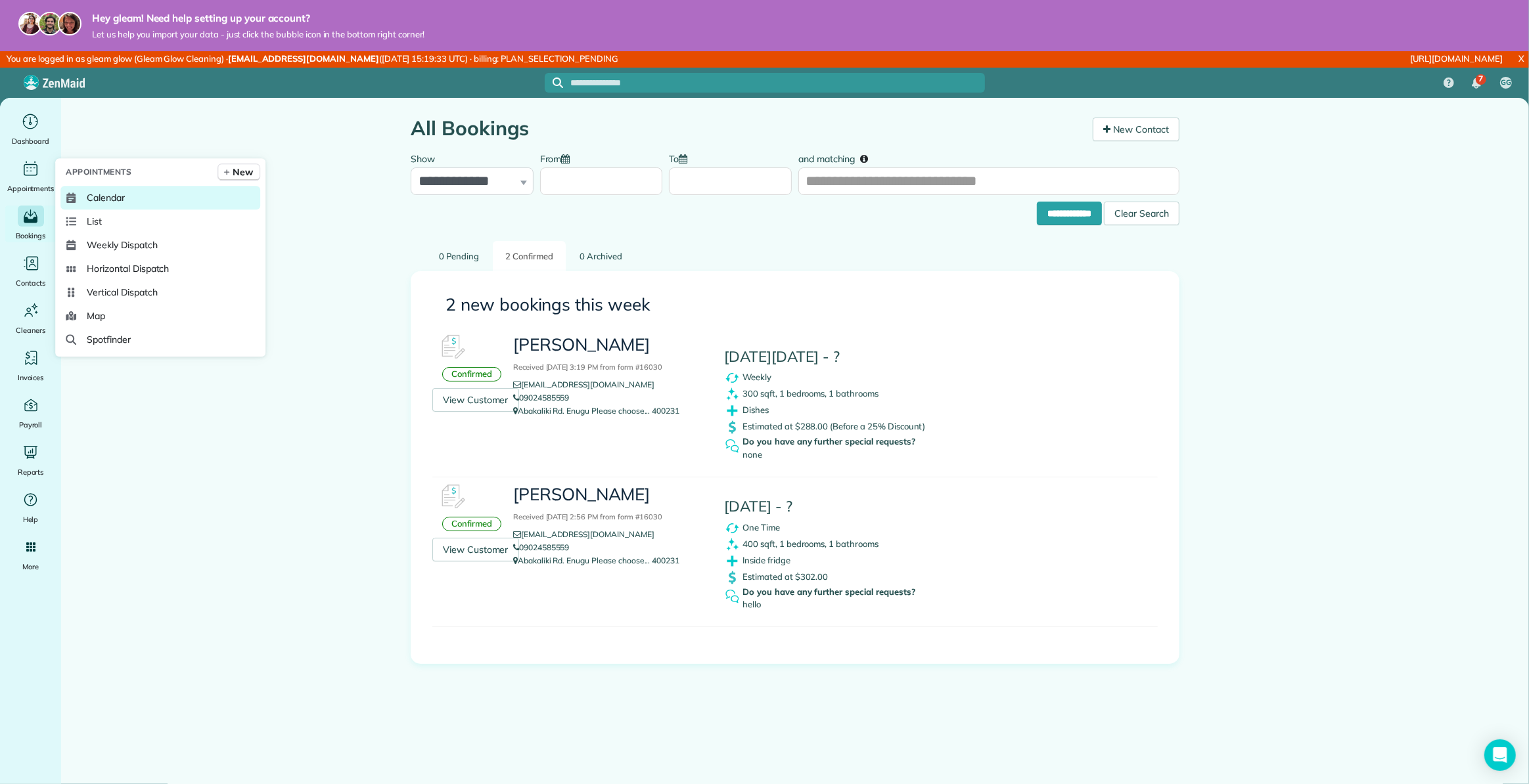
click at [112, 191] on span "Calendar" at bounding box center [106, 197] width 38 height 13
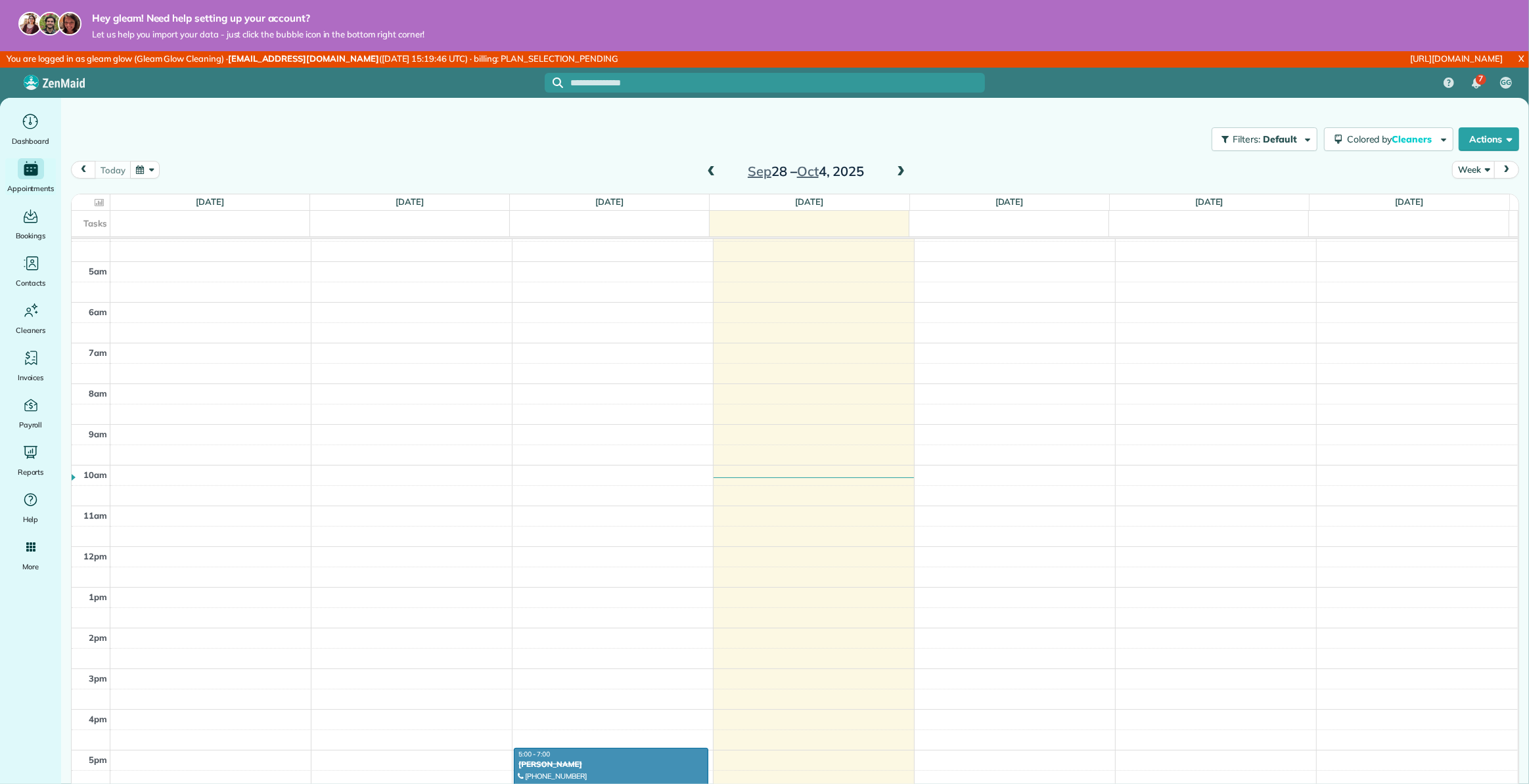
scroll to position [316, 0]
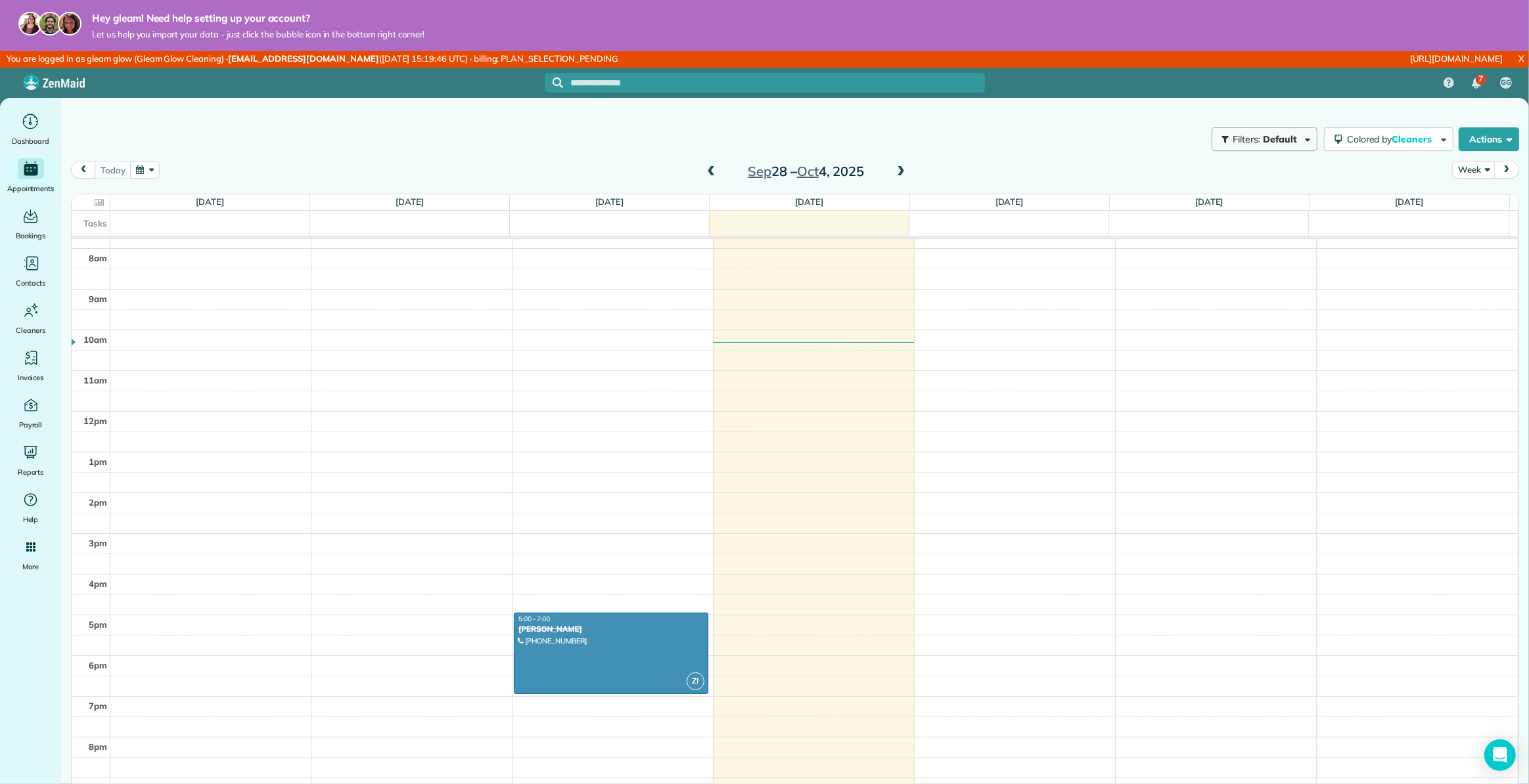
click at [1274, 137] on span "Default" at bounding box center [1280, 139] width 35 height 12
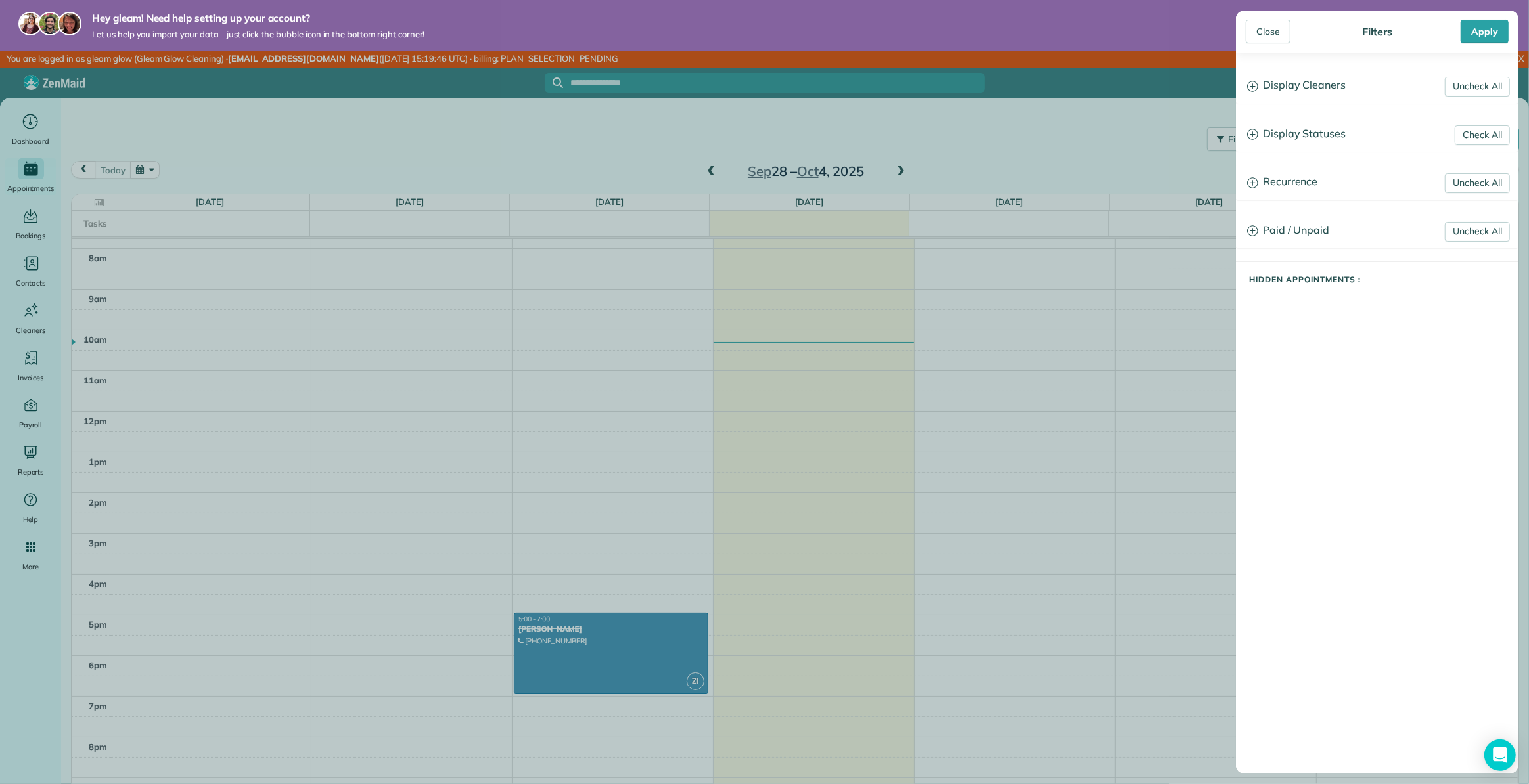
click at [1257, 136] on icon at bounding box center [1251, 134] width 11 height 11
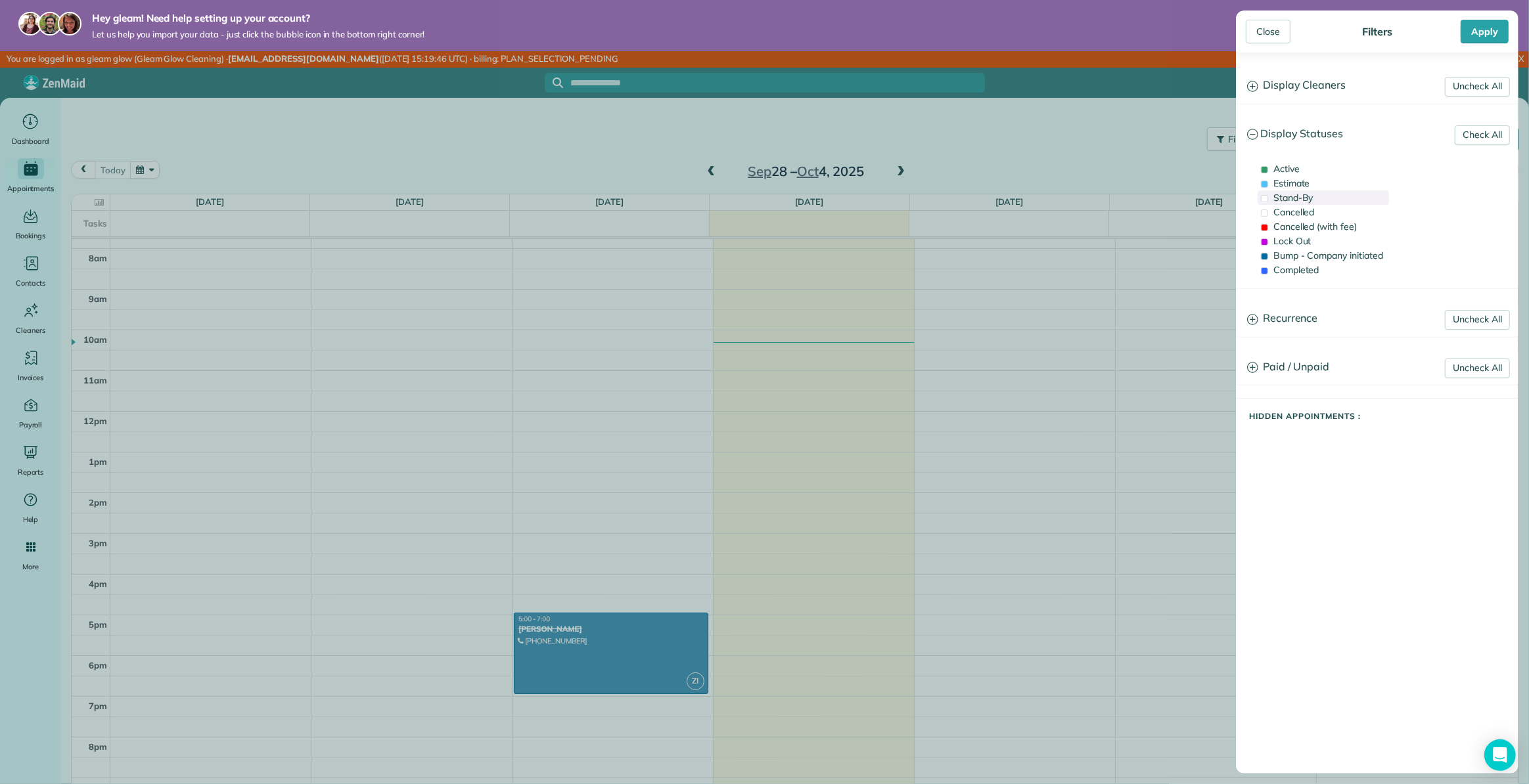
click at [1267, 196] on span at bounding box center [1263, 198] width 7 height 7
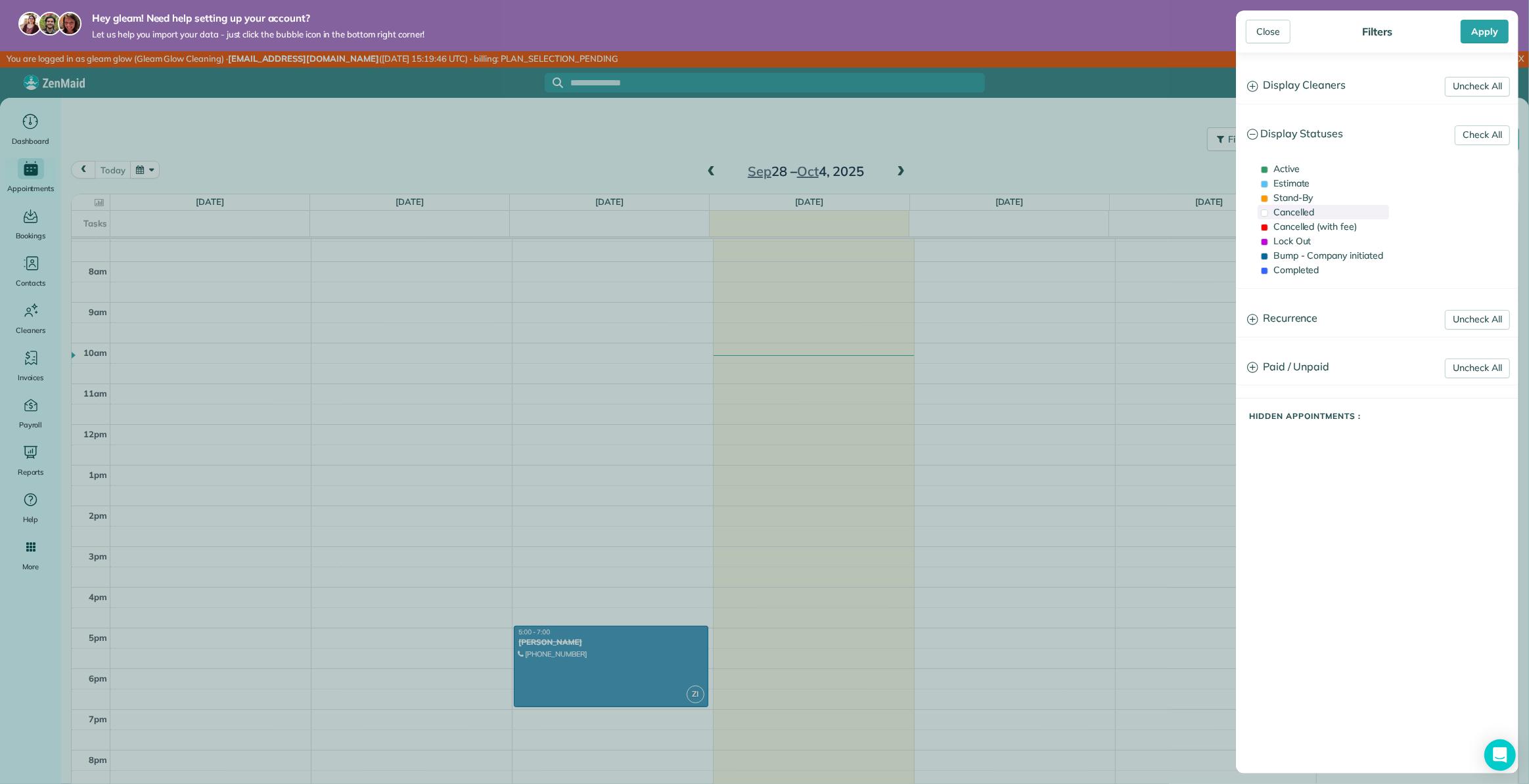
click at [1263, 210] on span at bounding box center [1263, 213] width 7 height 7
click at [1485, 35] on div "Apply" at bounding box center [1484, 31] width 48 height 24
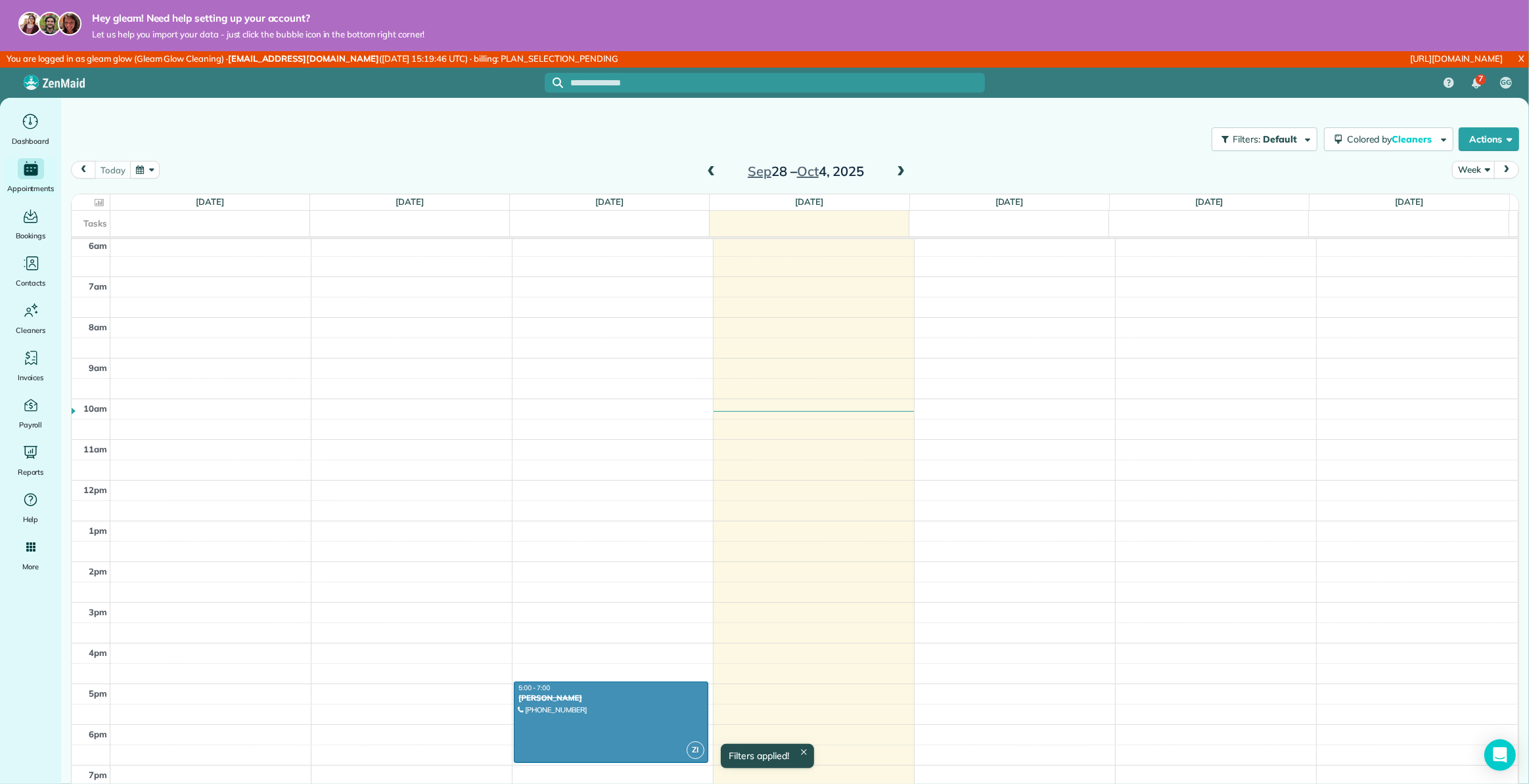
scroll to position [303, 0]
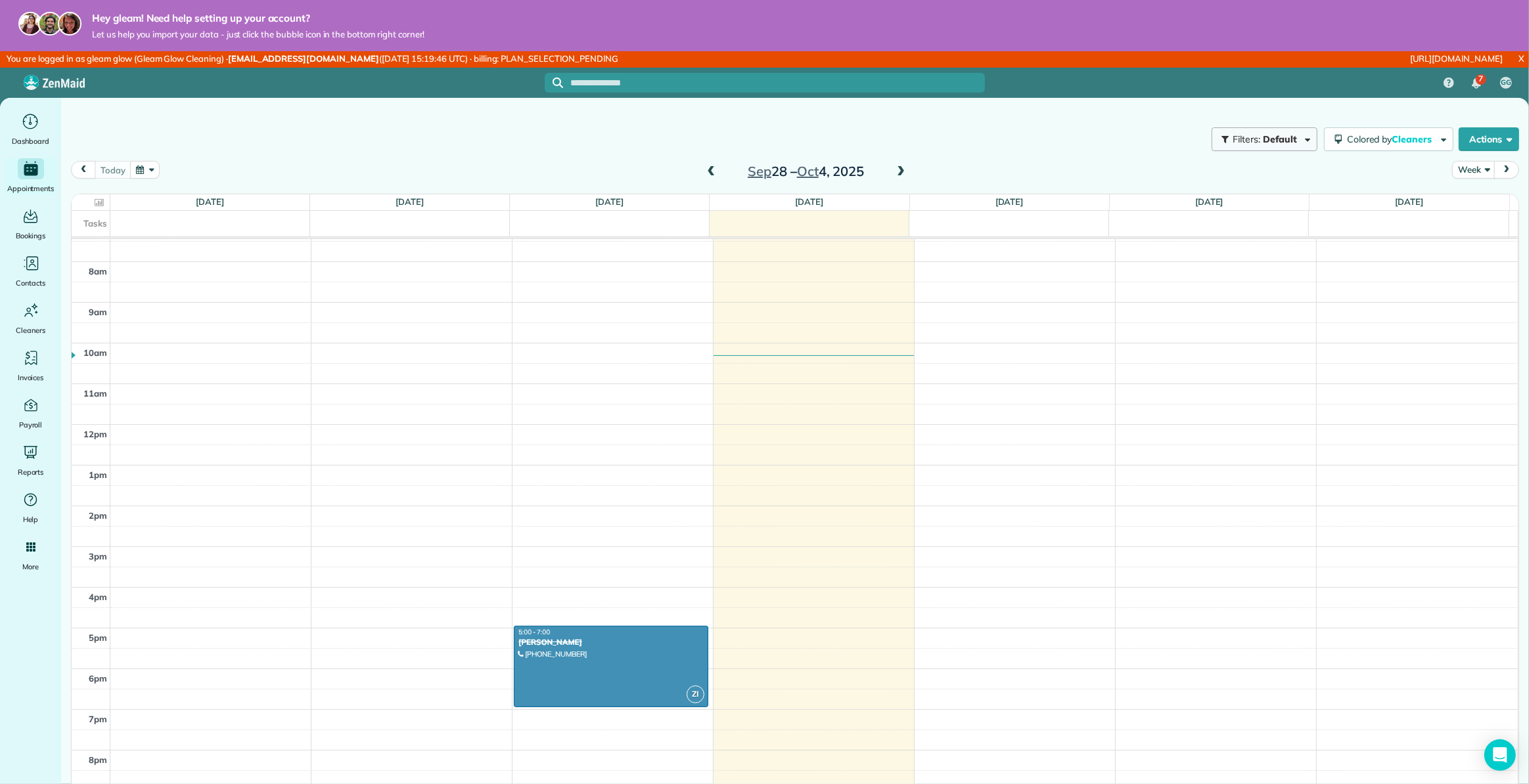
click at [1267, 139] on span "Default" at bounding box center [1280, 139] width 35 height 12
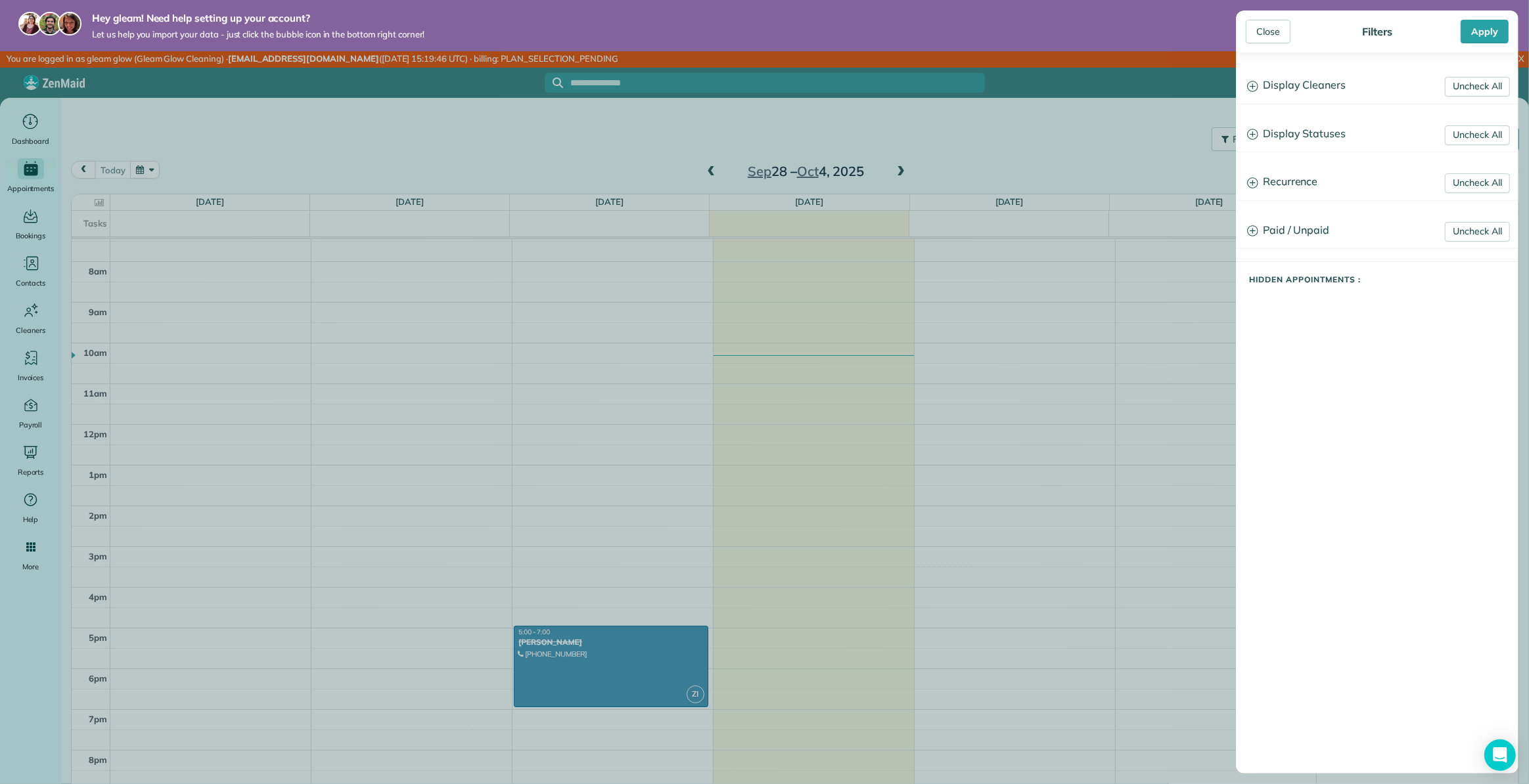
click at [1255, 137] on icon at bounding box center [1252, 135] width 11 height 11
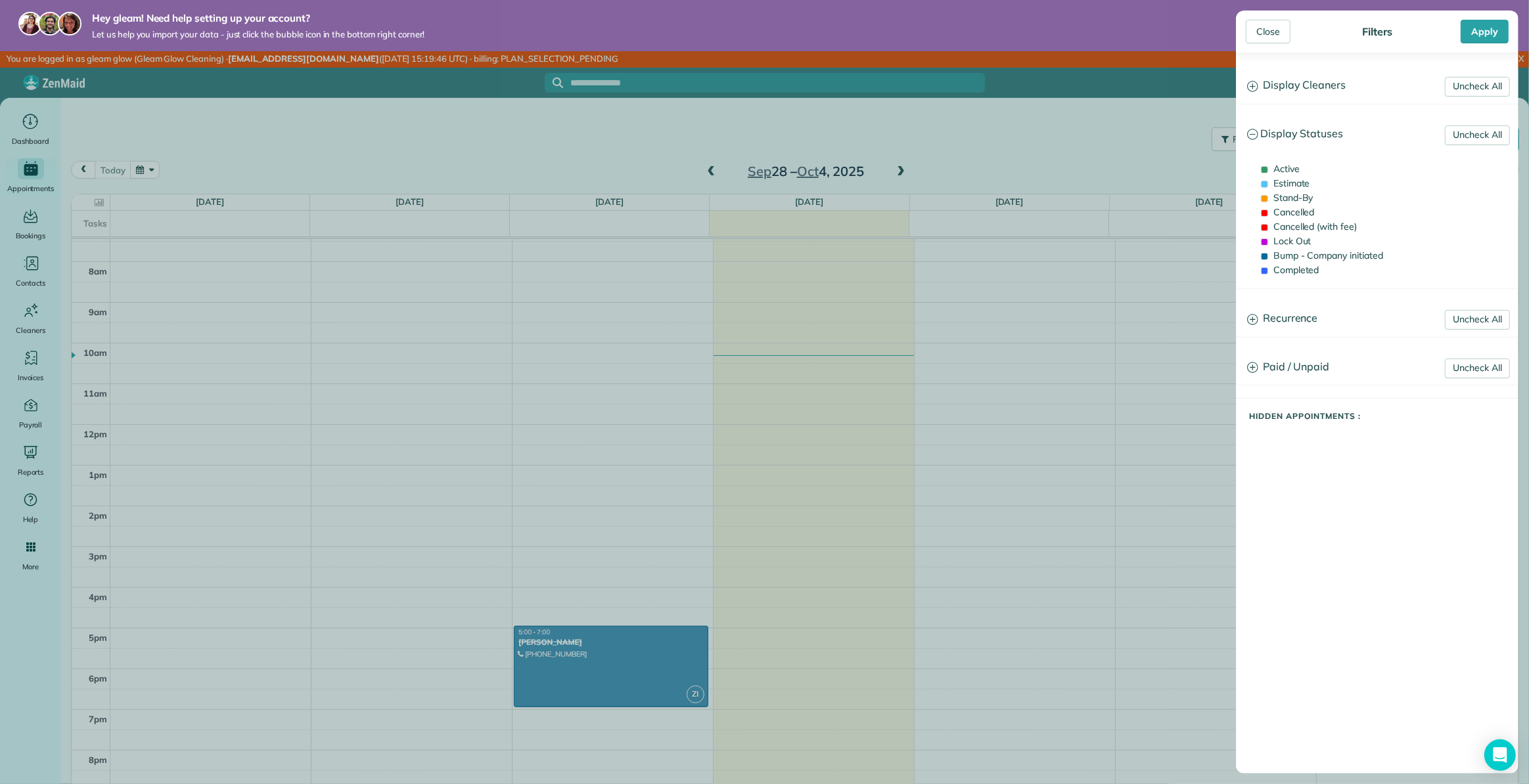
click at [1255, 137] on icon at bounding box center [1252, 135] width 11 height 11
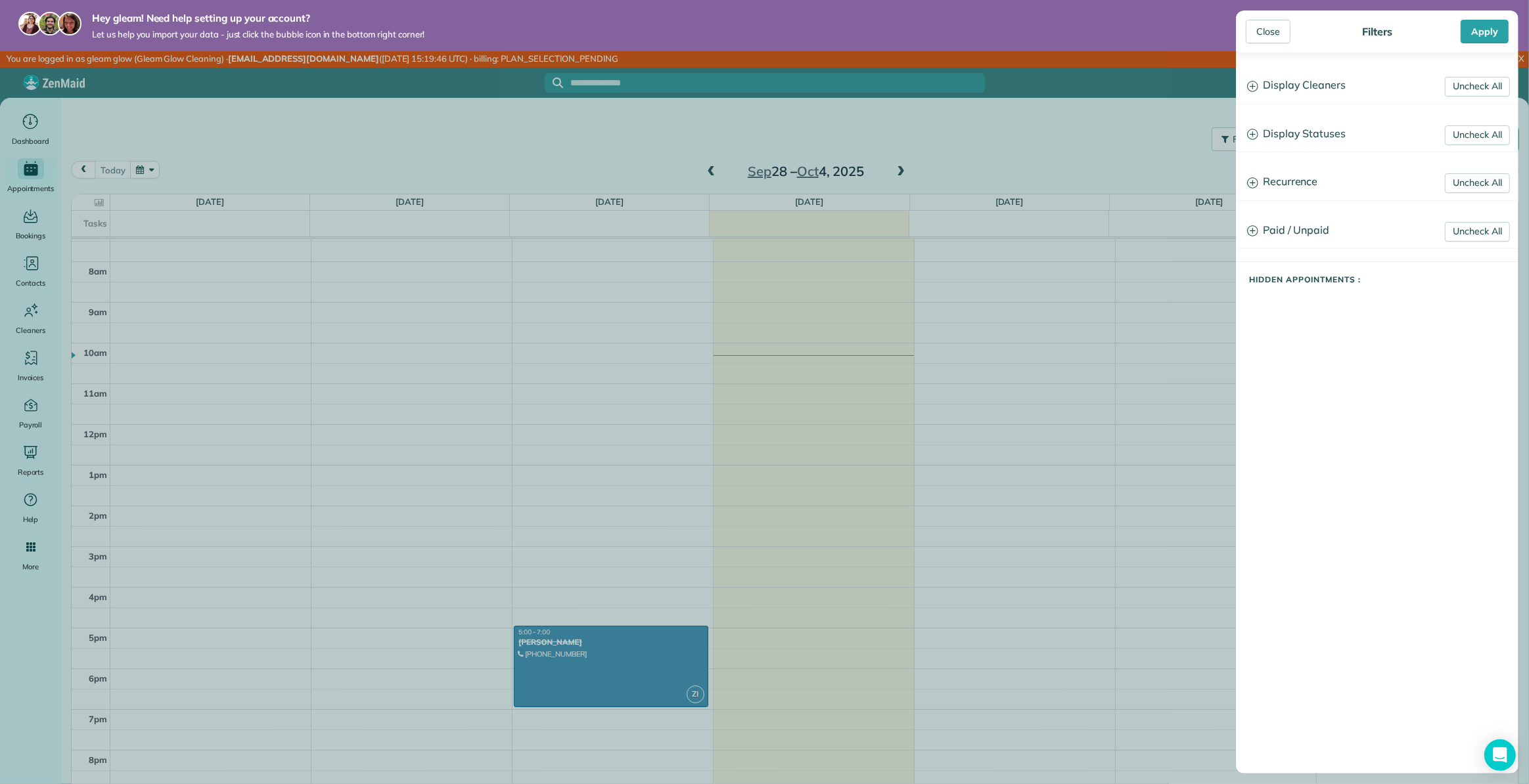
click at [1278, 84] on h3 "Display Cleaners" at bounding box center [1377, 85] width 281 height 33
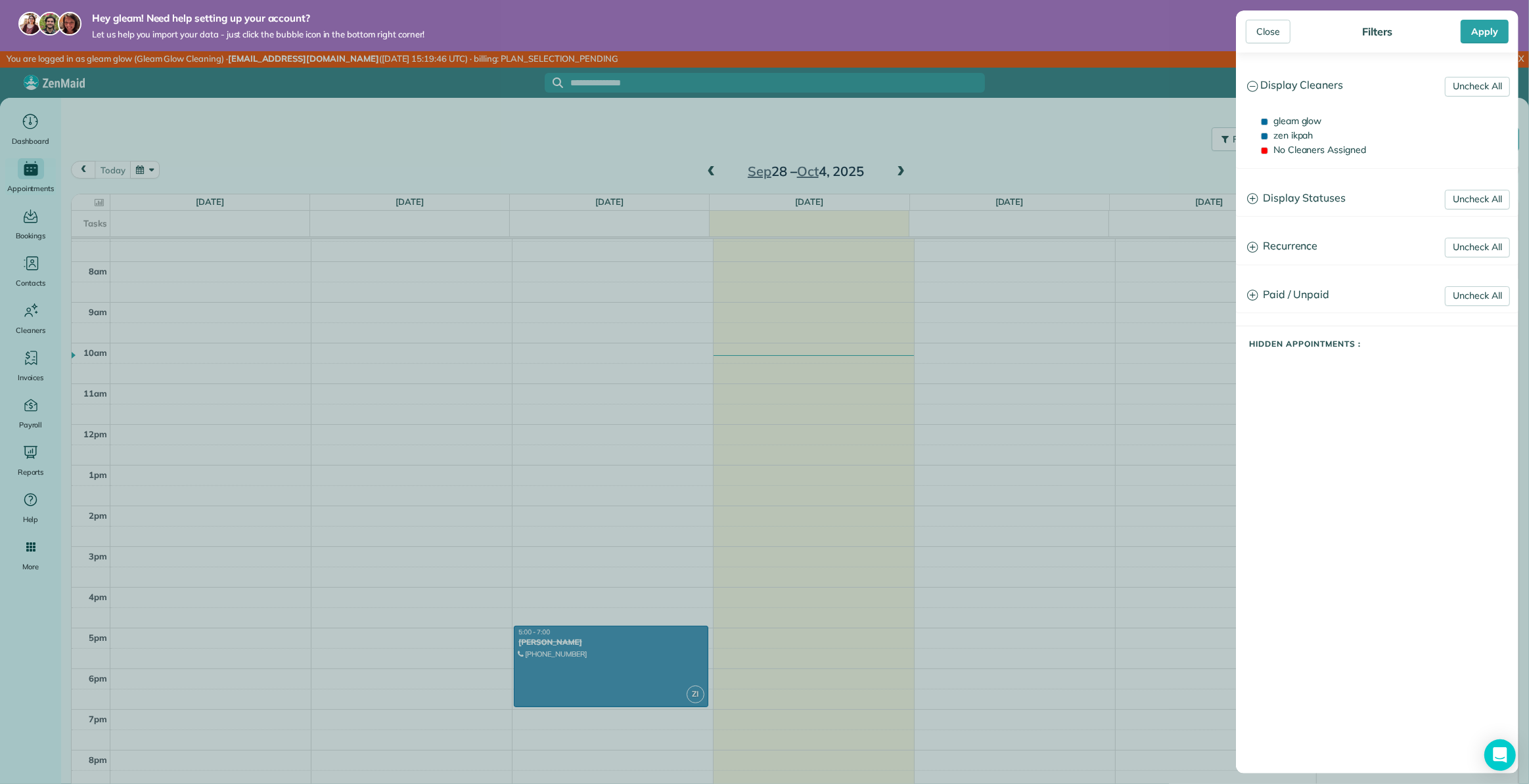
click at [1283, 87] on h3 "Display Cleaners" at bounding box center [1377, 85] width 281 height 33
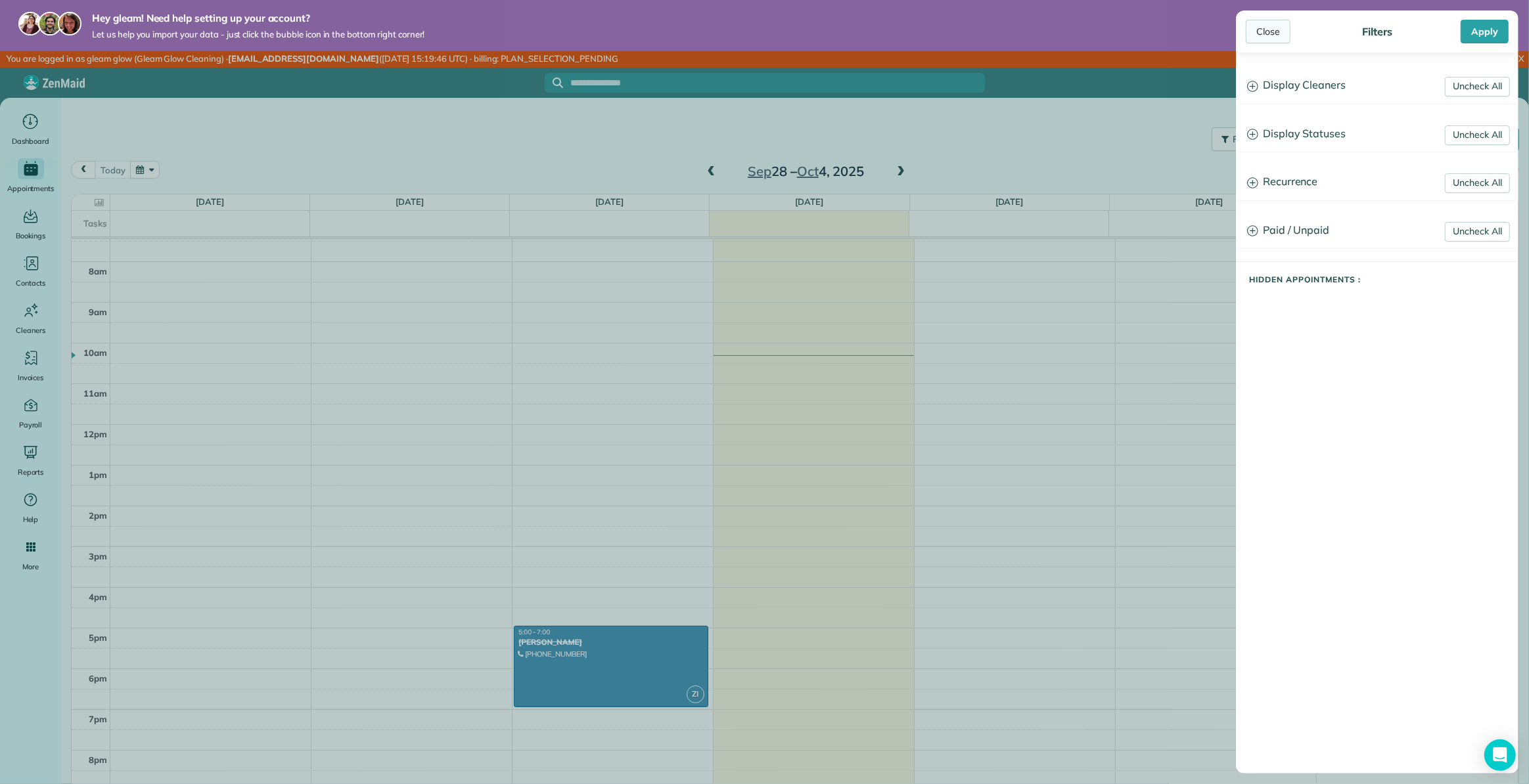
click at [1268, 32] on div "Close" at bounding box center [1268, 31] width 45 height 24
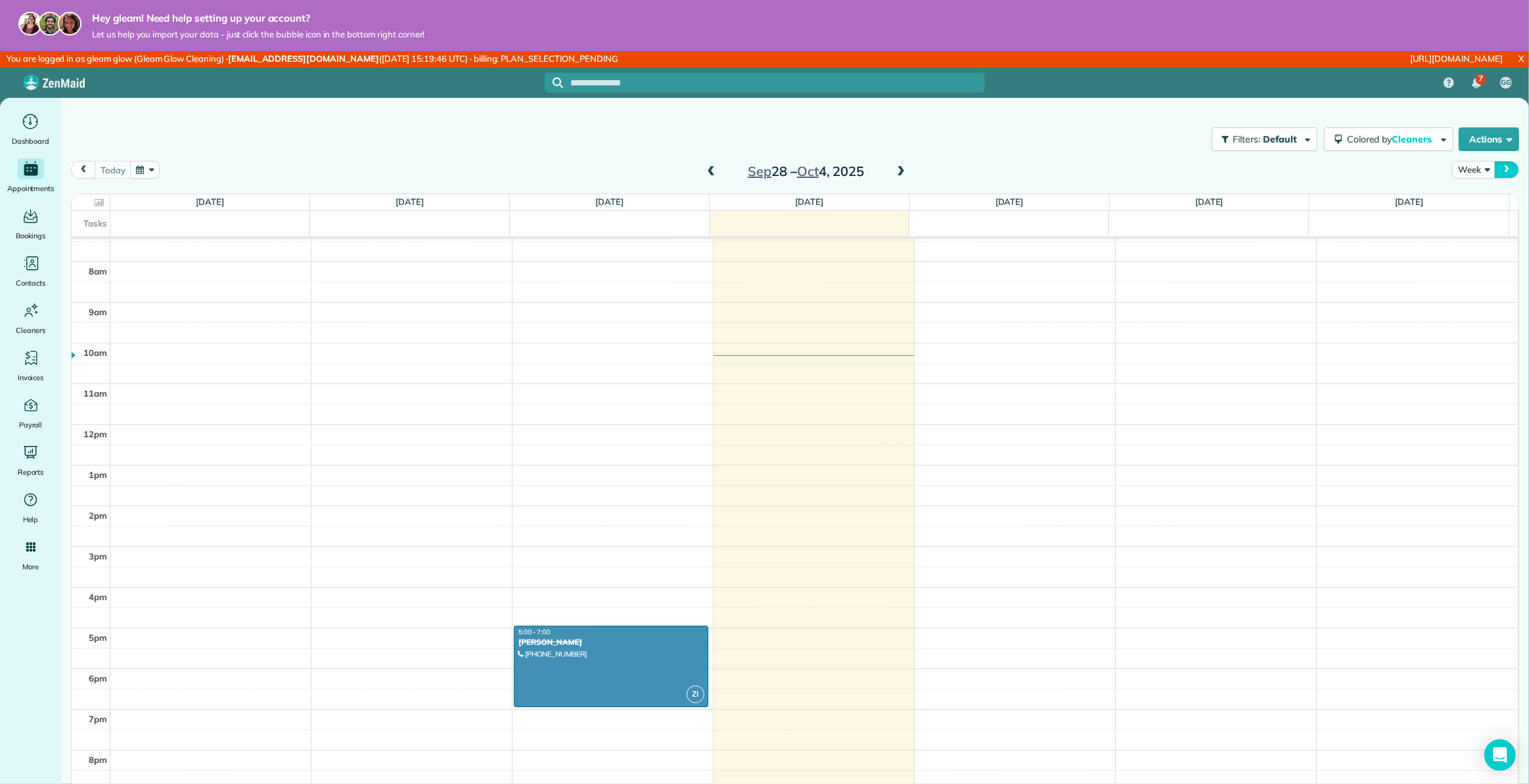
click at [1502, 170] on span "next" at bounding box center [1506, 170] width 11 height 9
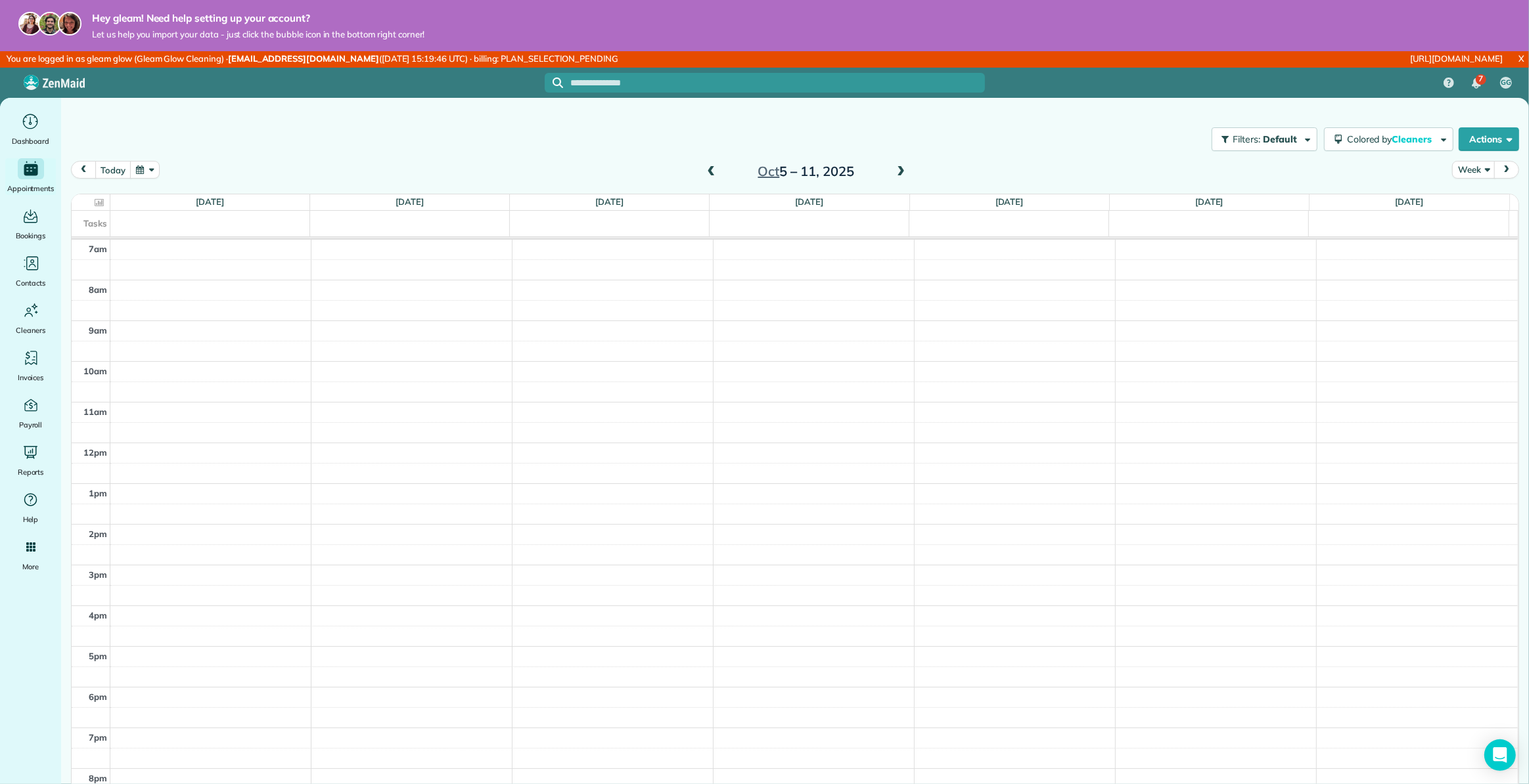
click at [85, 174] on button "prev" at bounding box center [83, 170] width 25 height 18
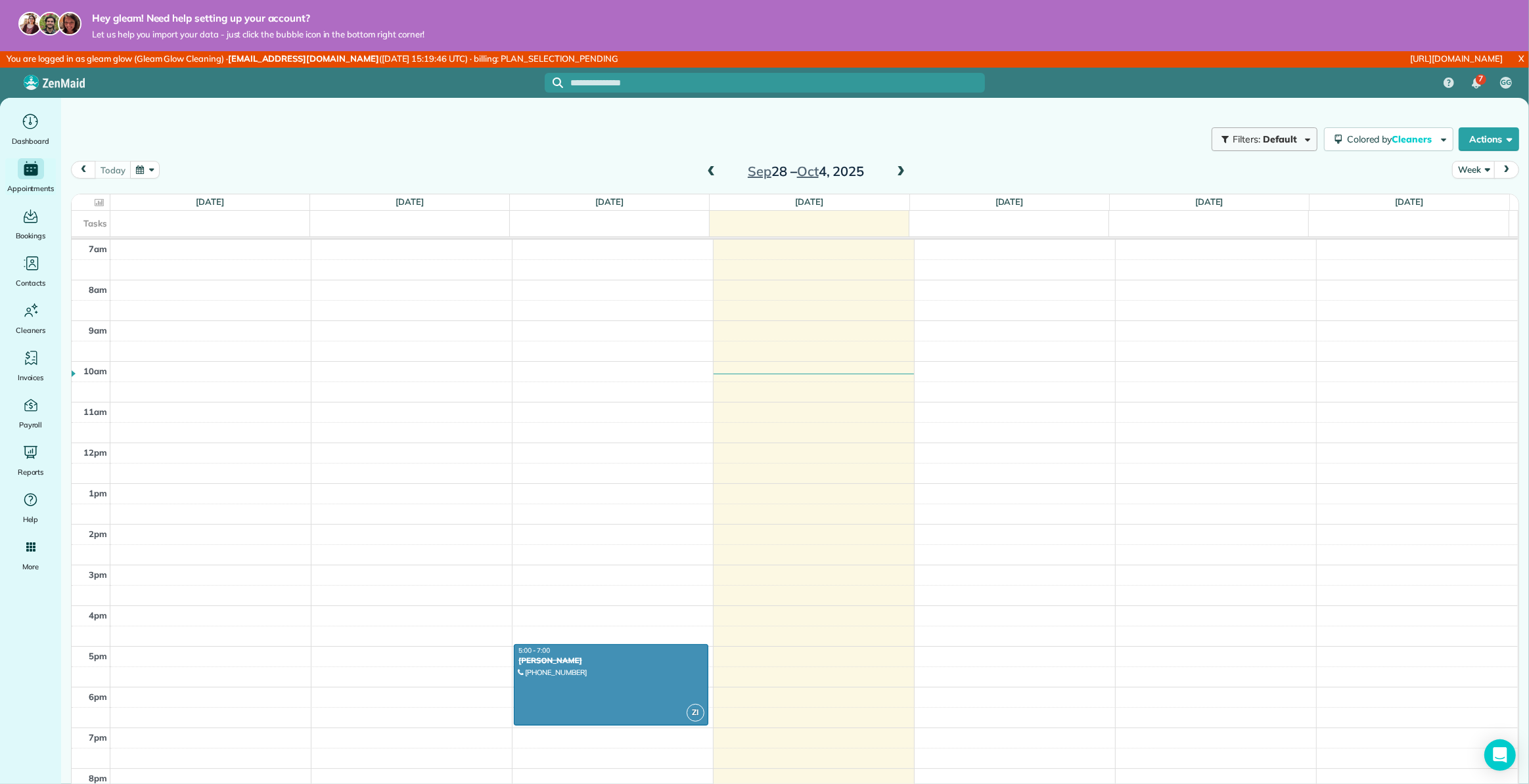
click at [1267, 146] on button "Filters: Default" at bounding box center [1264, 139] width 106 height 24
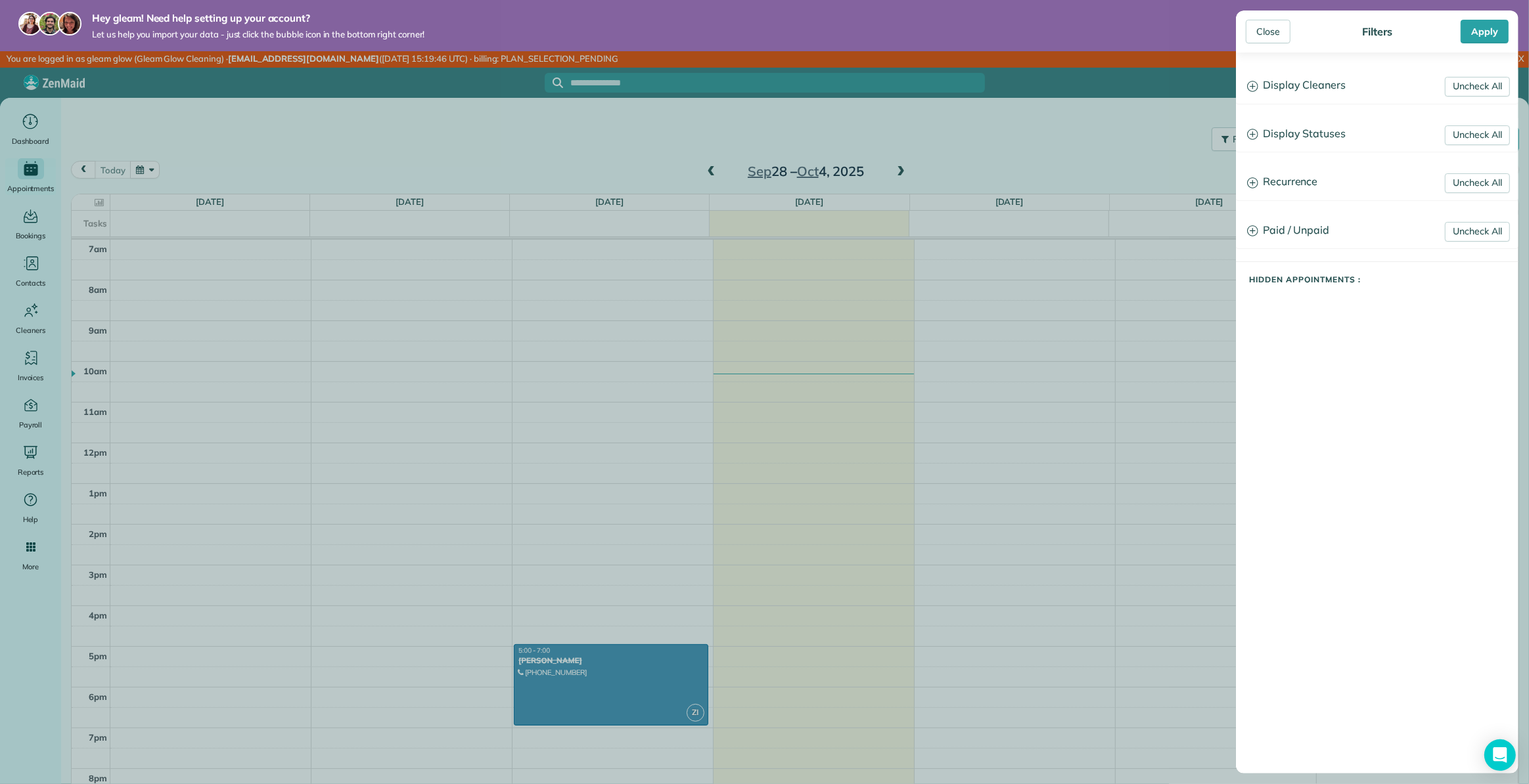
click at [1296, 138] on h3 "Display Statuses" at bounding box center [1377, 134] width 281 height 33
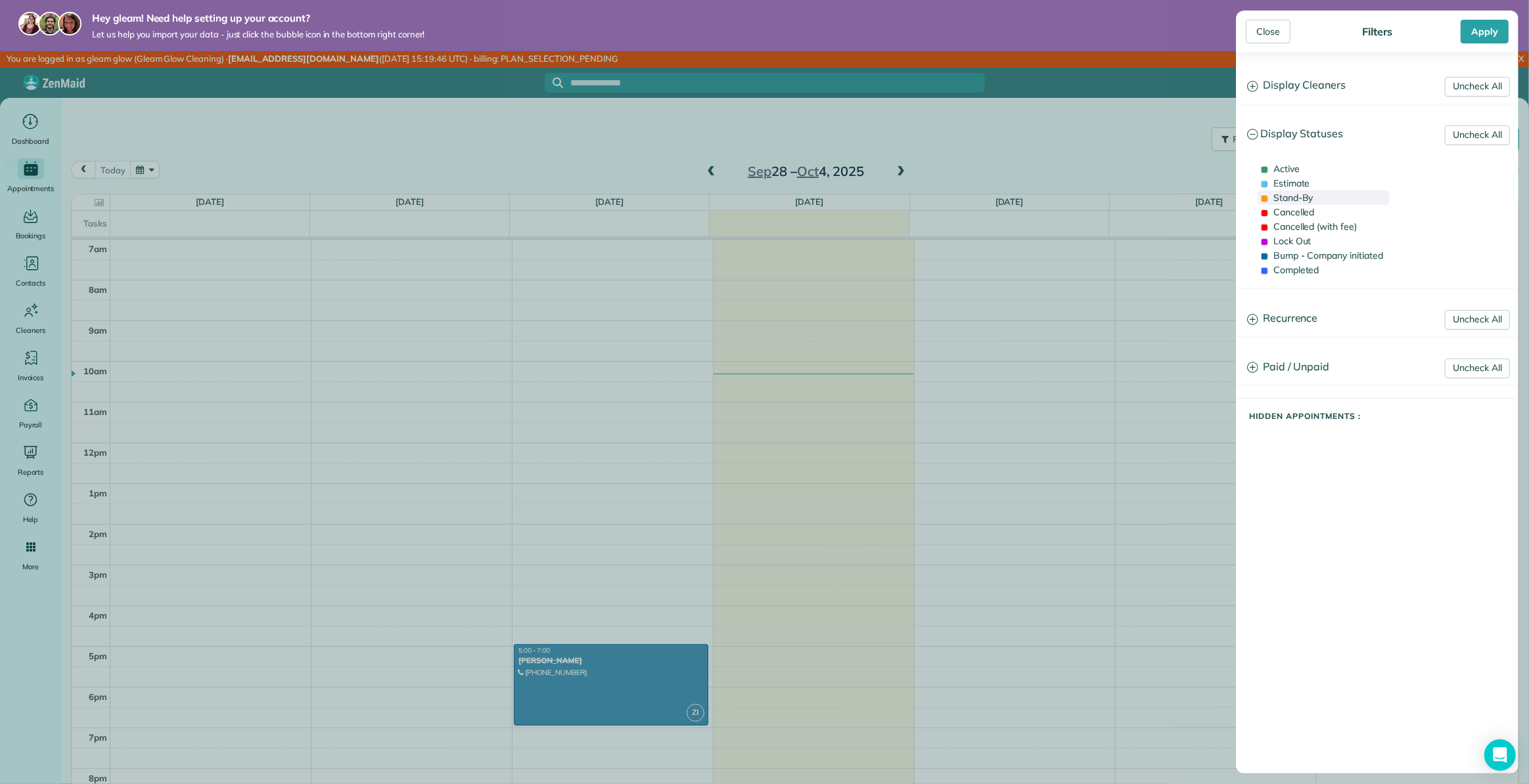
click at [1264, 194] on div "Stand-By" at bounding box center [1323, 198] width 132 height 15
click at [1266, 205] on div "Cancelled" at bounding box center [1323, 212] width 132 height 15
click at [1268, 195] on div "Stand-By" at bounding box center [1323, 198] width 132 height 15
click at [1265, 211] on span at bounding box center [1263, 213] width 7 height 7
click at [1484, 37] on div "Apply" at bounding box center [1484, 31] width 48 height 24
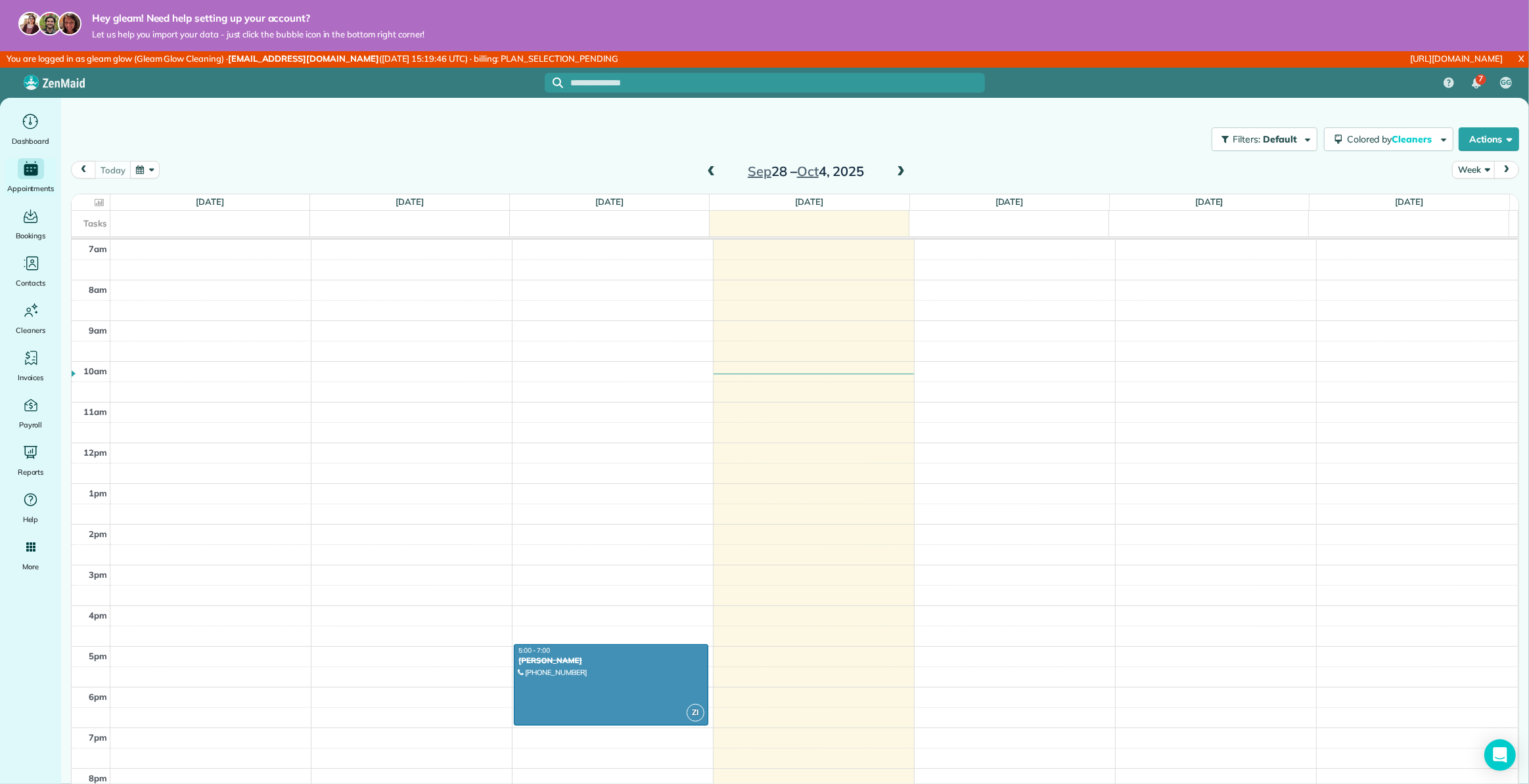
scroll to position [0, 0]
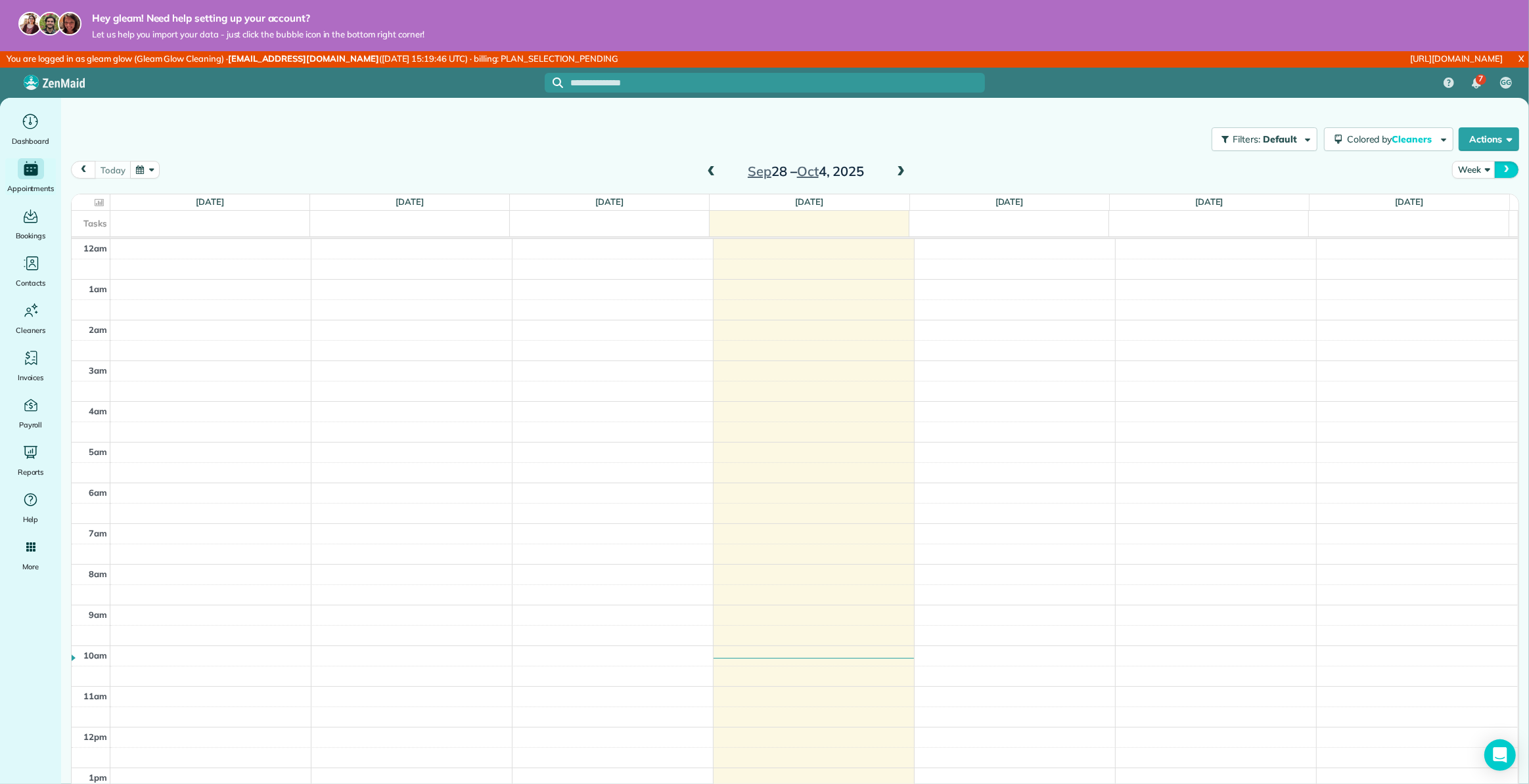
click at [1501, 170] on span "next" at bounding box center [1506, 170] width 11 height 9
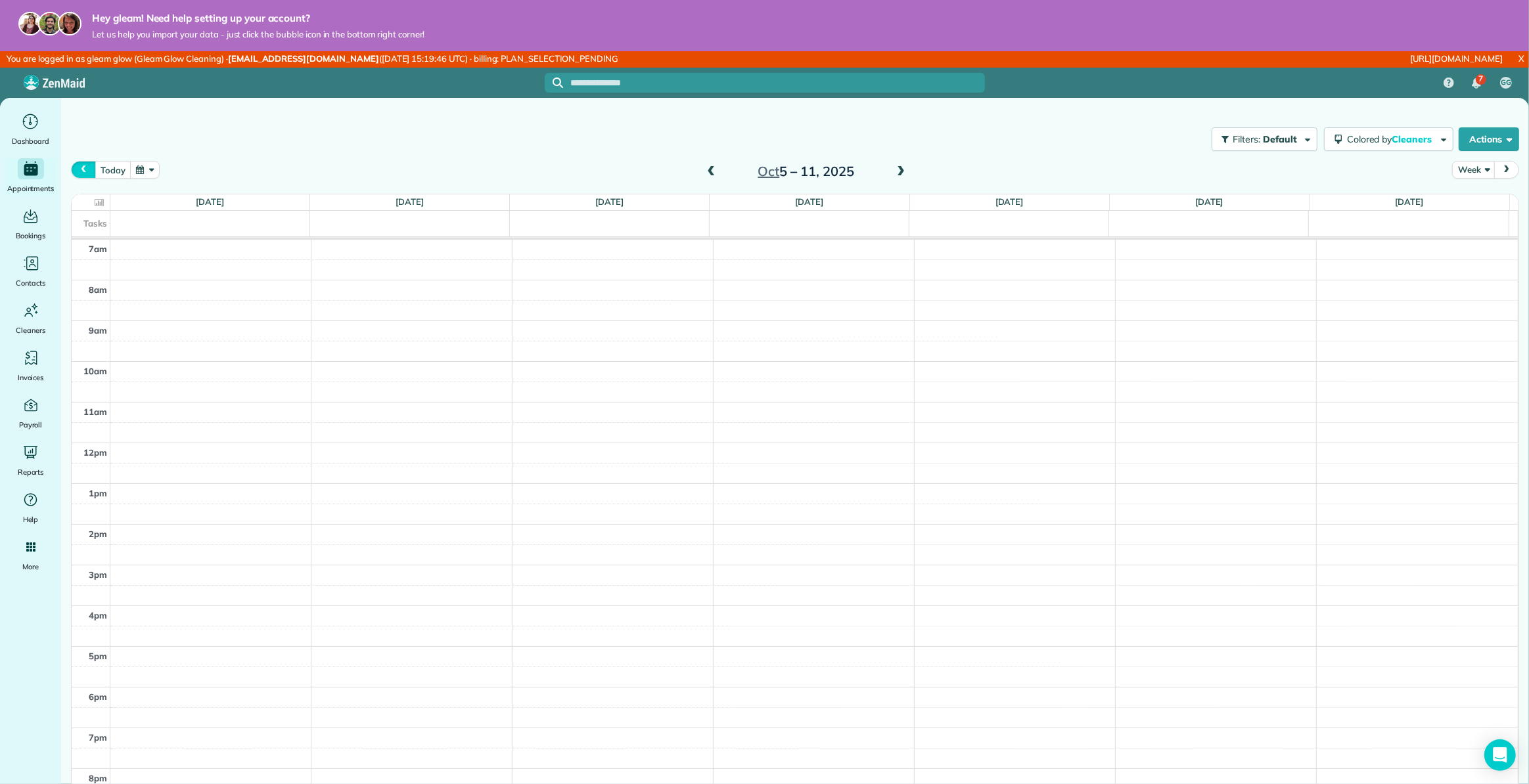
click at [85, 166] on span "prev" at bounding box center [83, 170] width 11 height 9
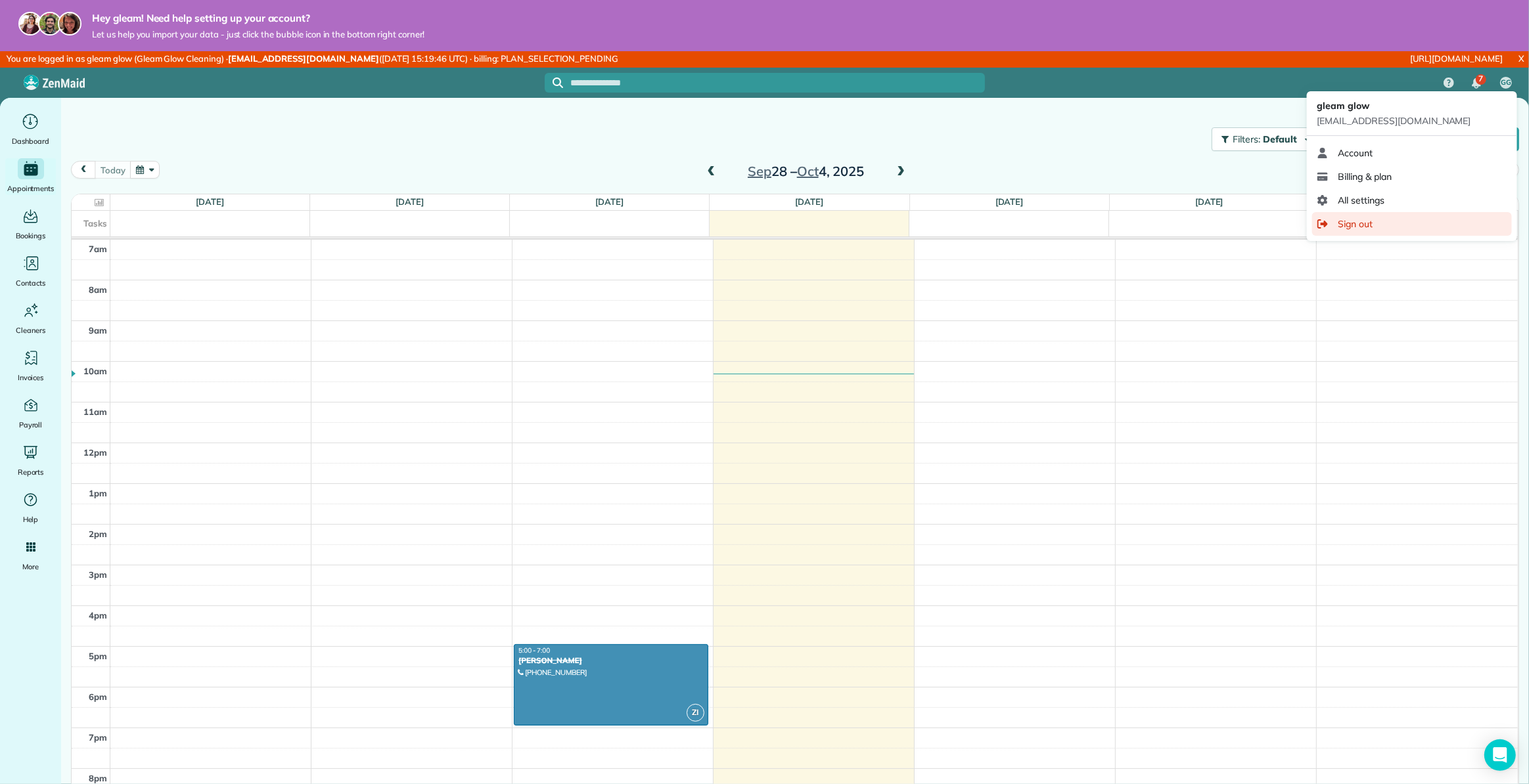
click at [1368, 220] on span "Sign out" at bounding box center [1355, 224] width 35 height 13
